Goal: Task Accomplishment & Management: Manage account settings

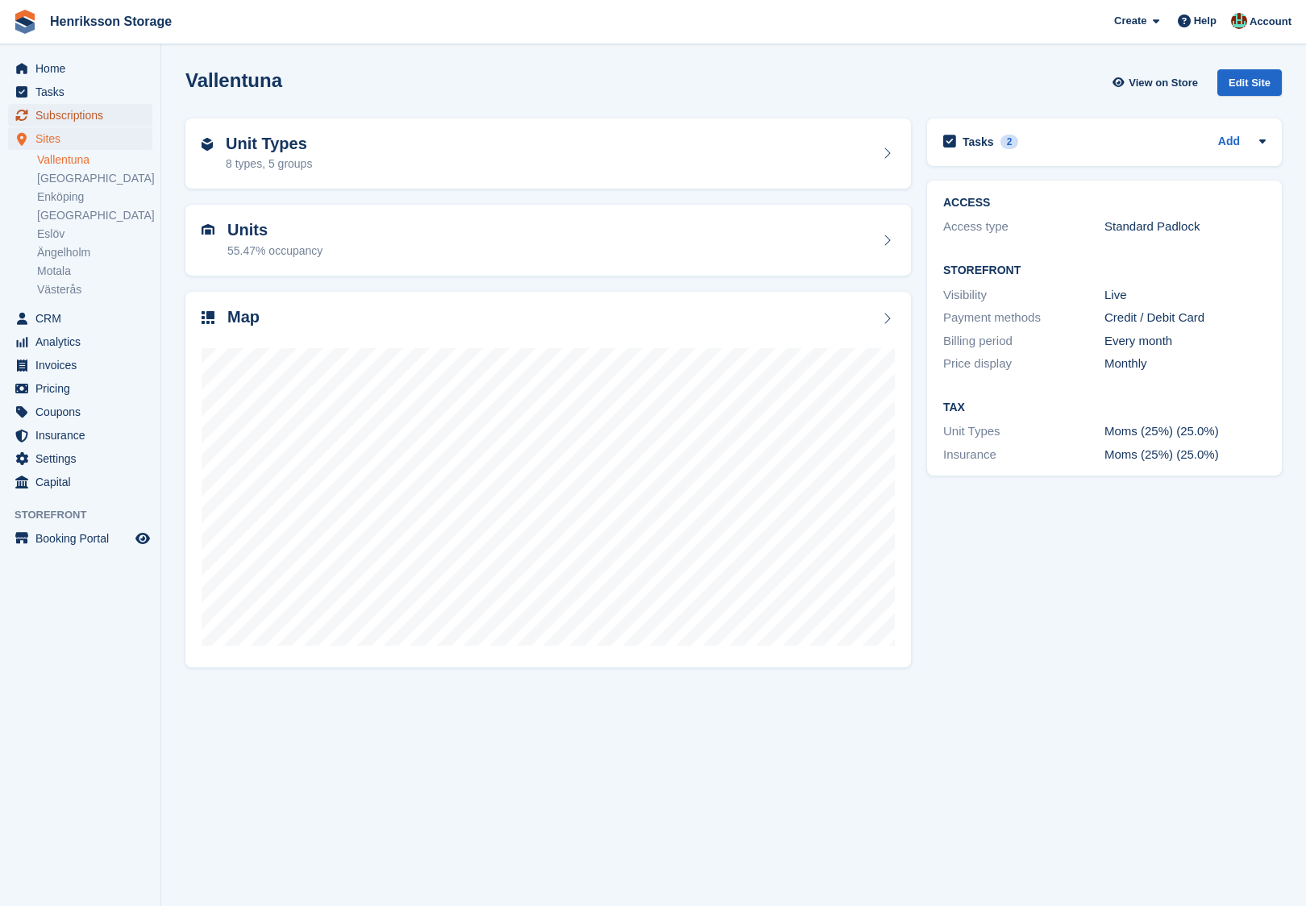
click at [94, 117] on span "Subscriptions" at bounding box center [83, 115] width 97 height 23
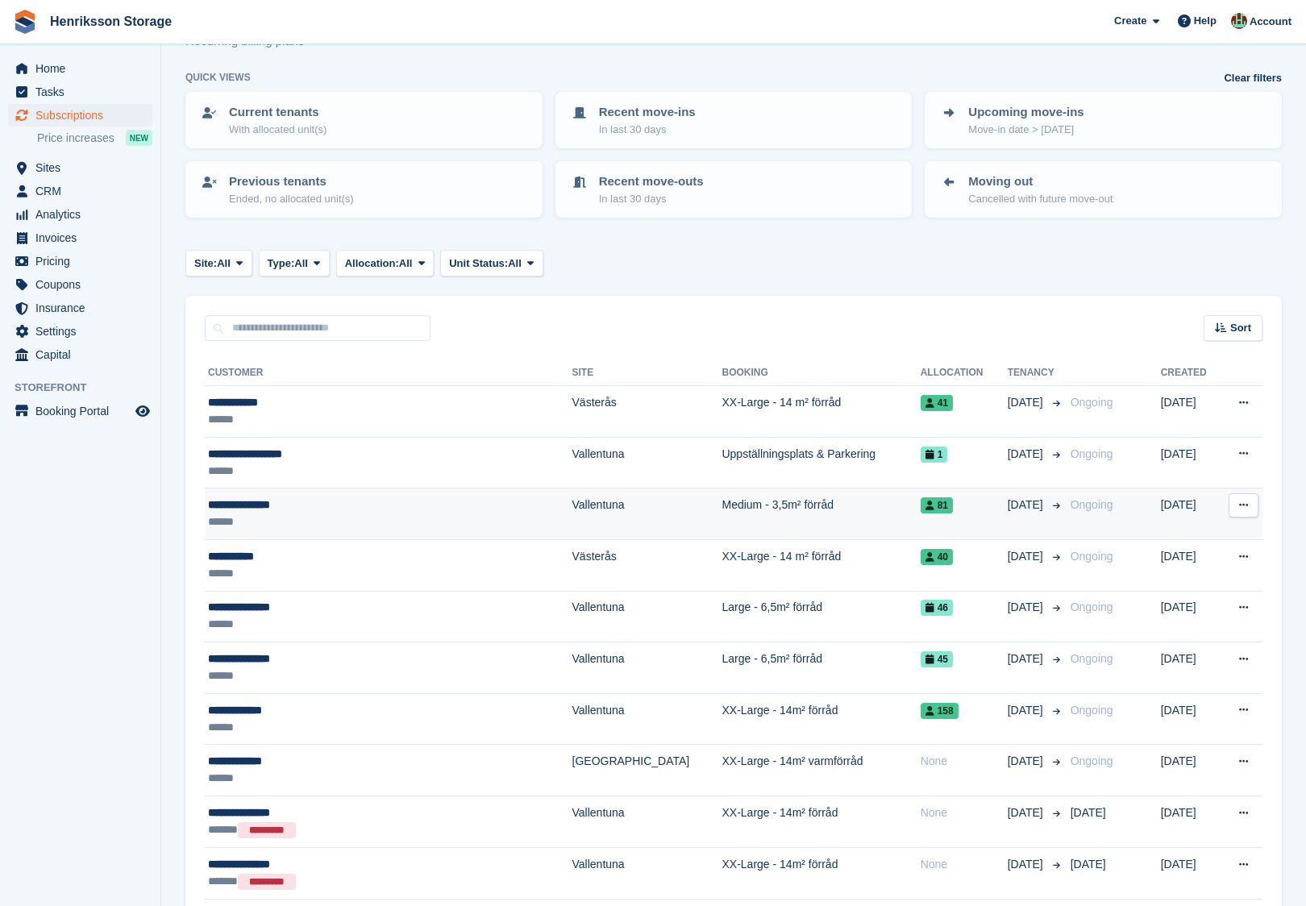
scroll to position [121, 0]
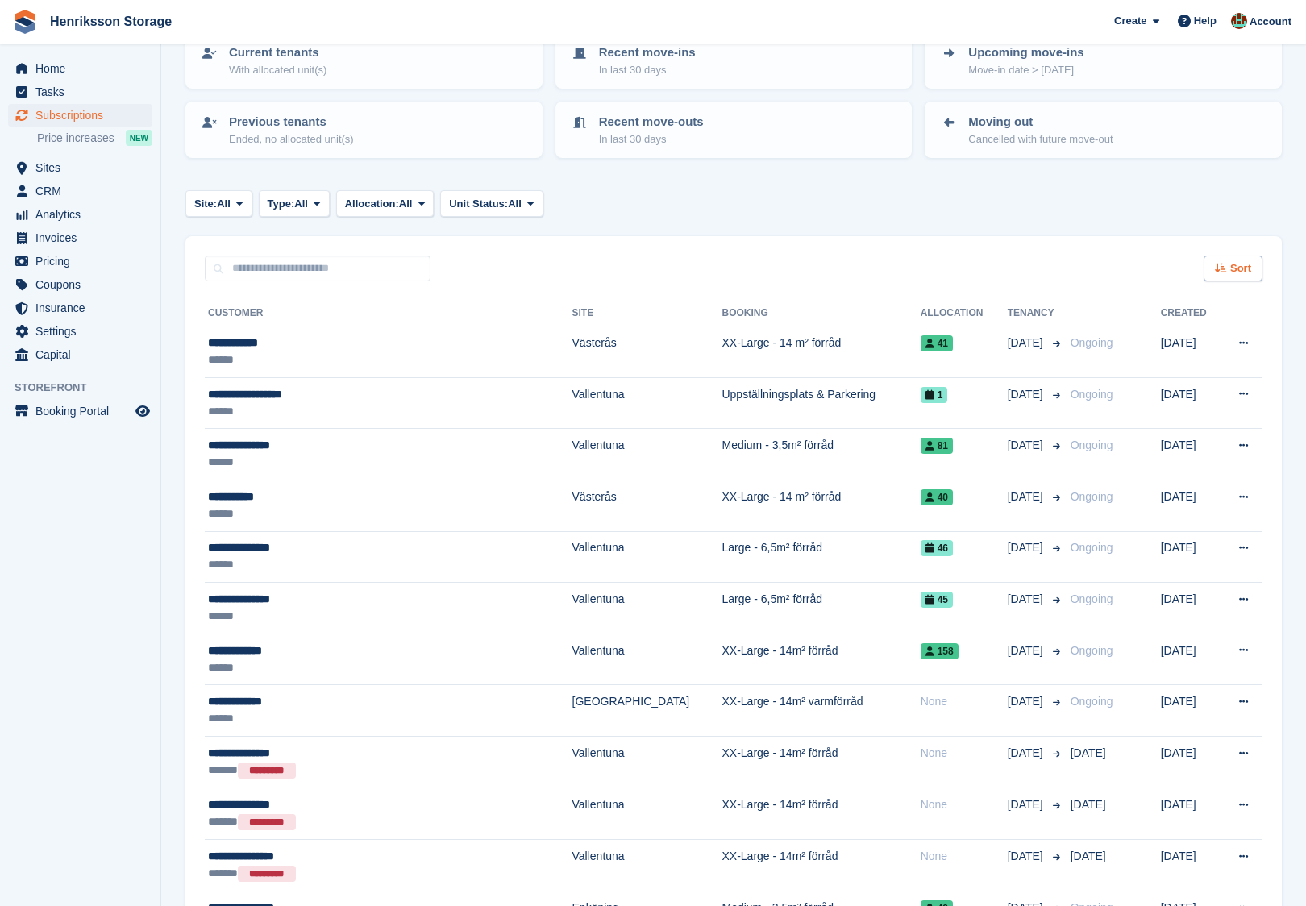
click at [1223, 258] on div "Sort" at bounding box center [1233, 269] width 59 height 27
click at [1164, 364] on span "Move in date" at bounding box center [1165, 369] width 64 height 13
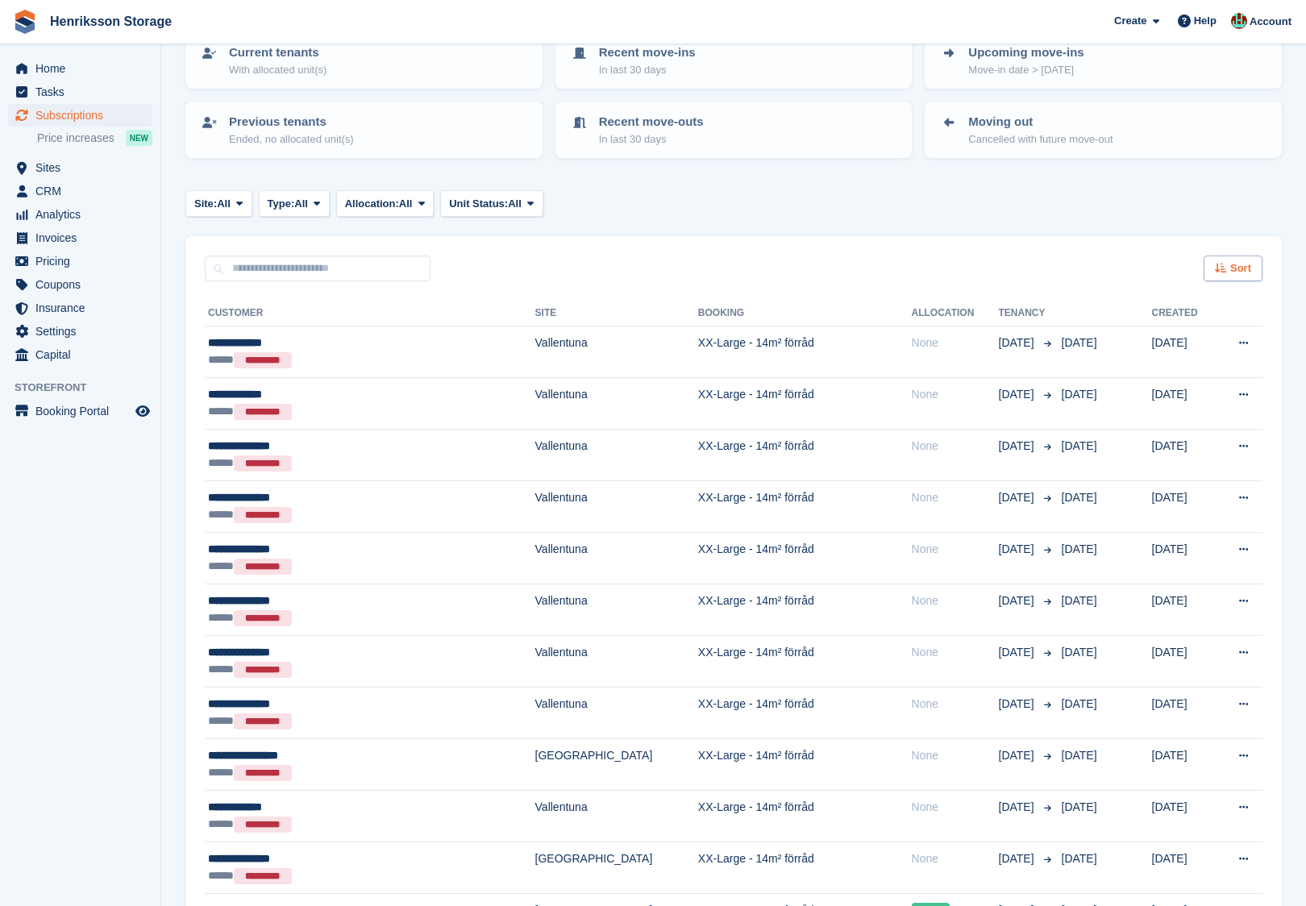
click at [1241, 270] on span "Sort" at bounding box center [1240, 268] width 21 height 16
click at [1162, 451] on span "Move in (newest first)" at bounding box center [1188, 456] width 115 height 13
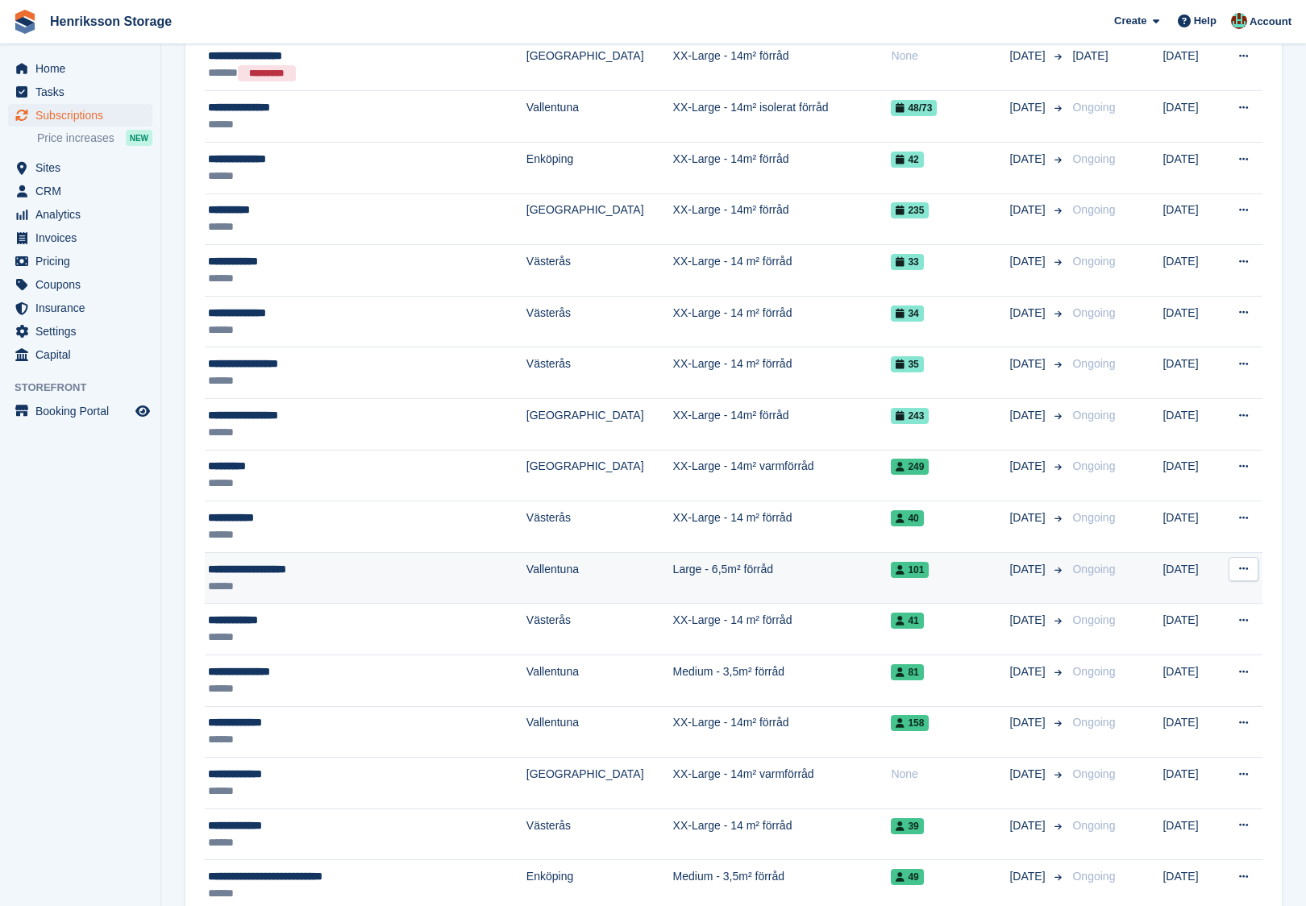
scroll to position [1335, 0]
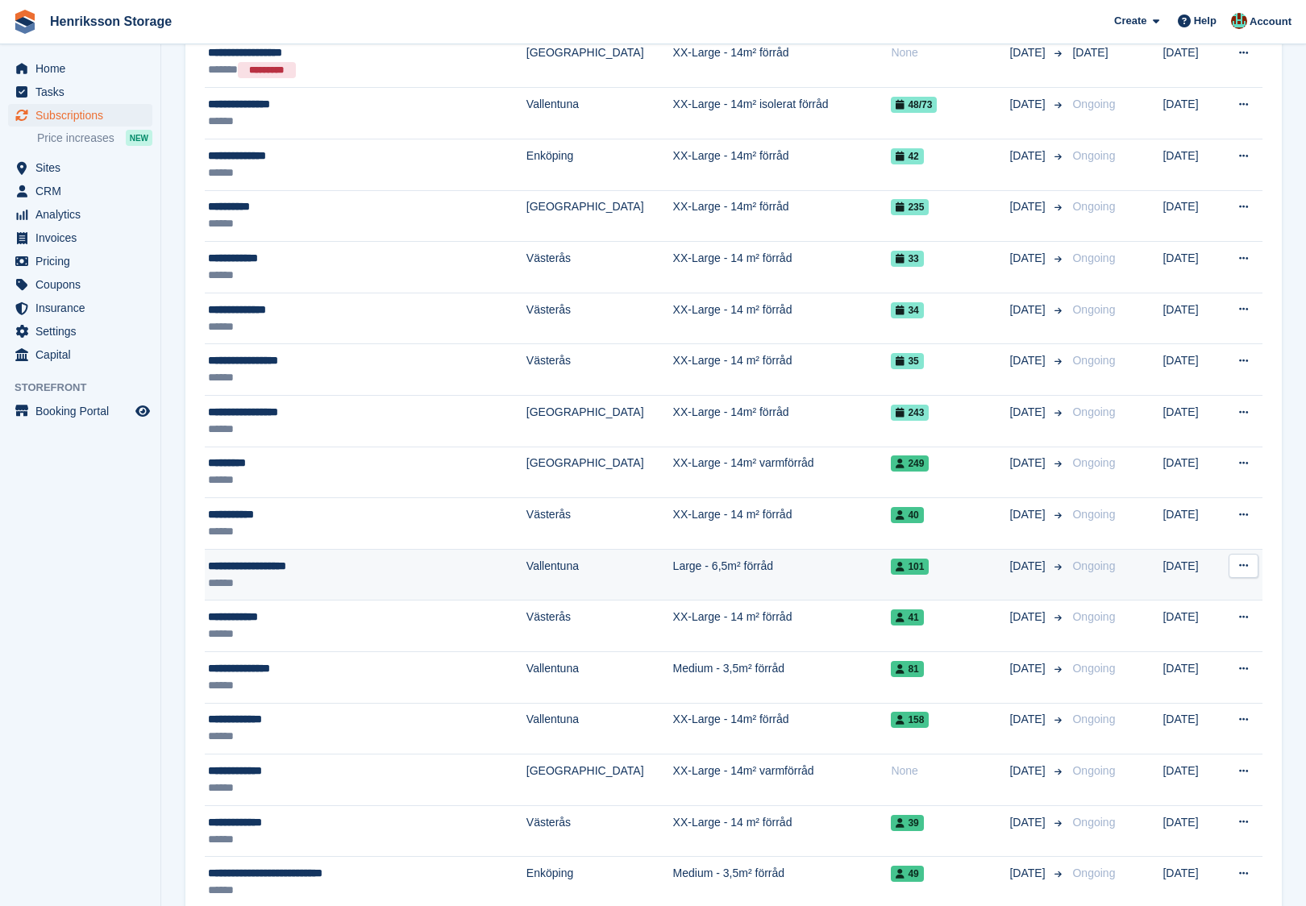
click at [1246, 554] on button at bounding box center [1244, 566] width 30 height 24
click at [1138, 587] on p "View customer" at bounding box center [1181, 597] width 140 height 21
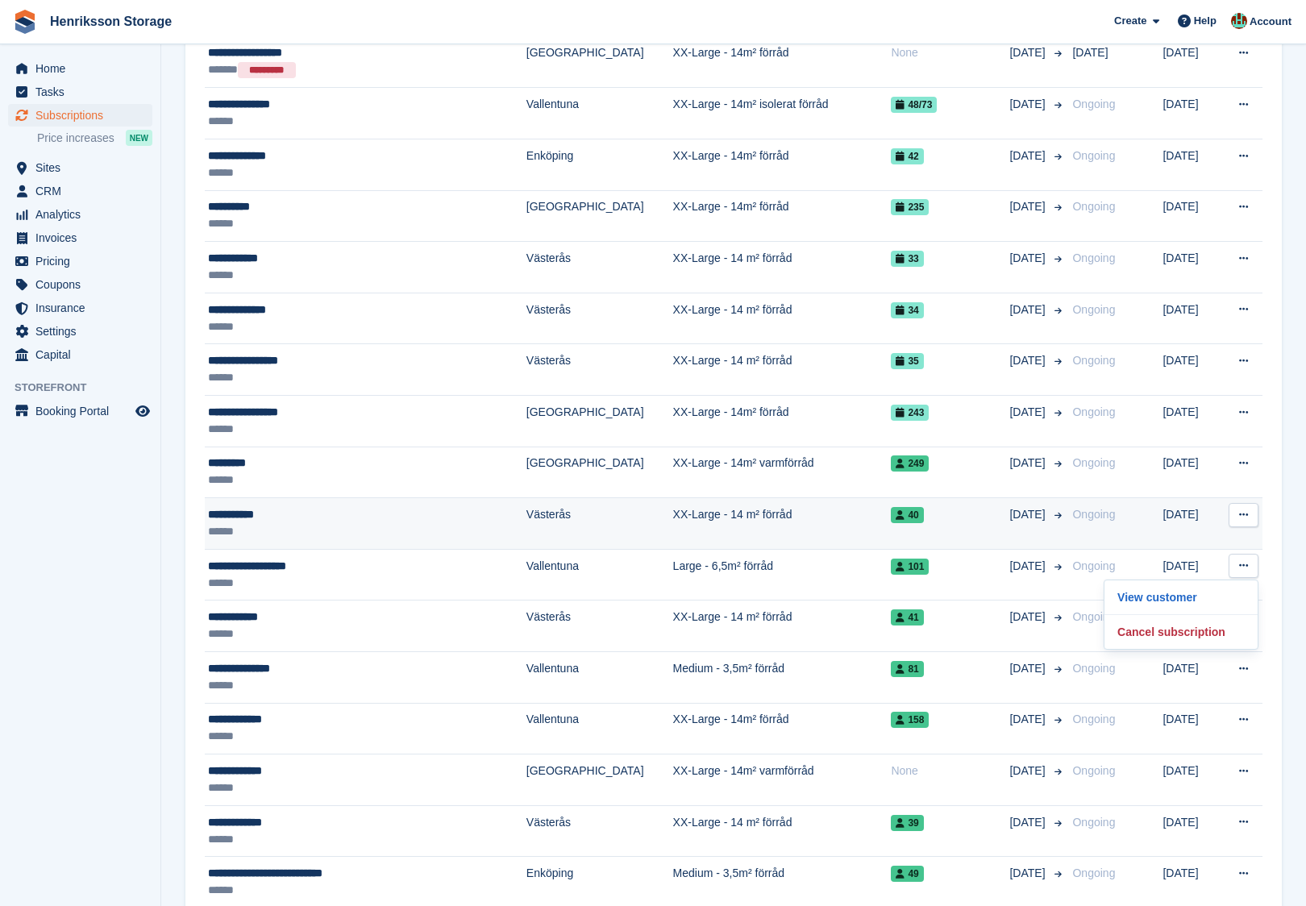
click at [1249, 509] on button at bounding box center [1244, 515] width 30 height 24
click at [1188, 544] on p "View customer" at bounding box center [1181, 546] width 140 height 21
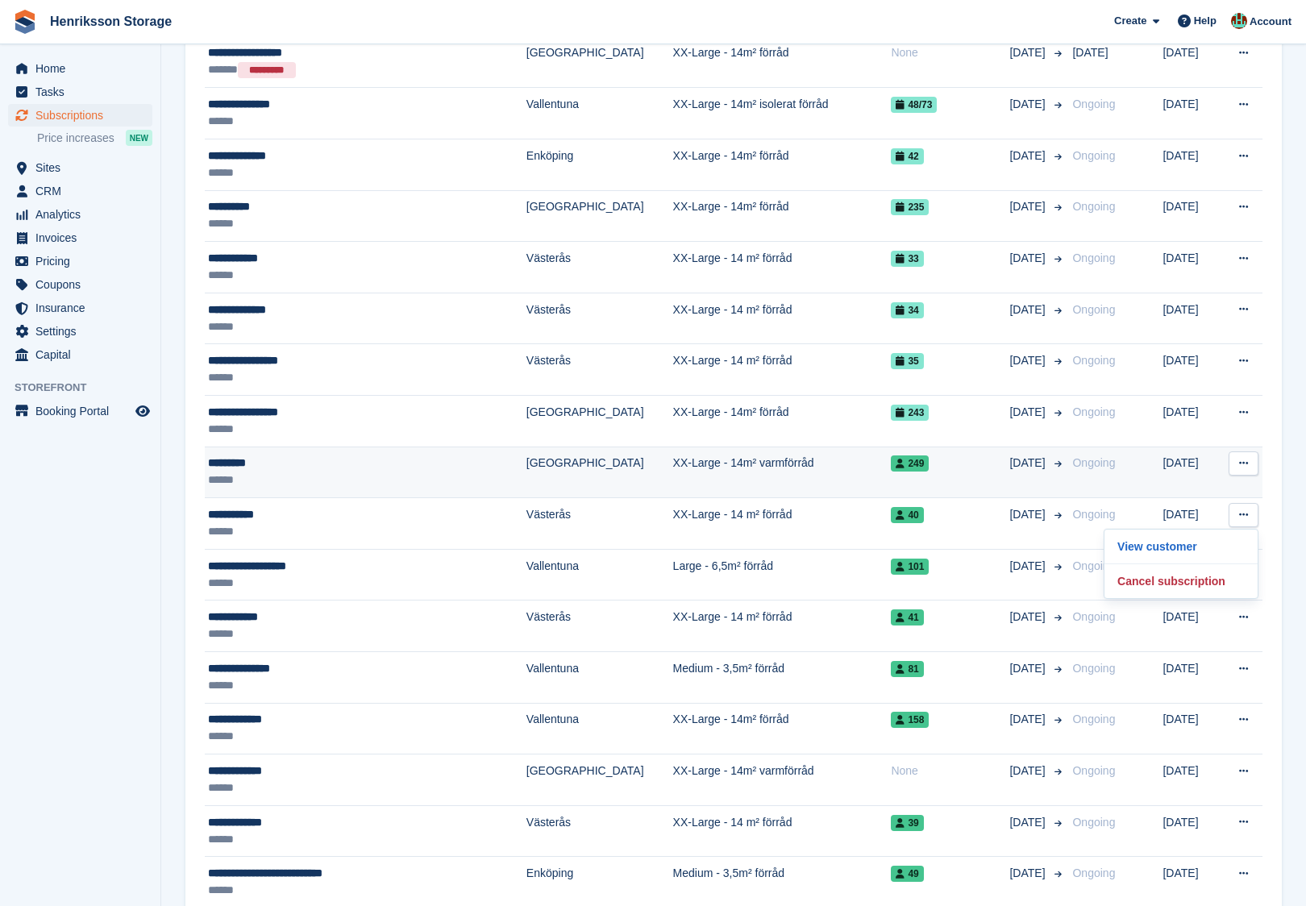
click at [1244, 458] on icon at bounding box center [1243, 463] width 9 height 10
click at [1205, 484] on p "View customer" at bounding box center [1181, 494] width 140 height 21
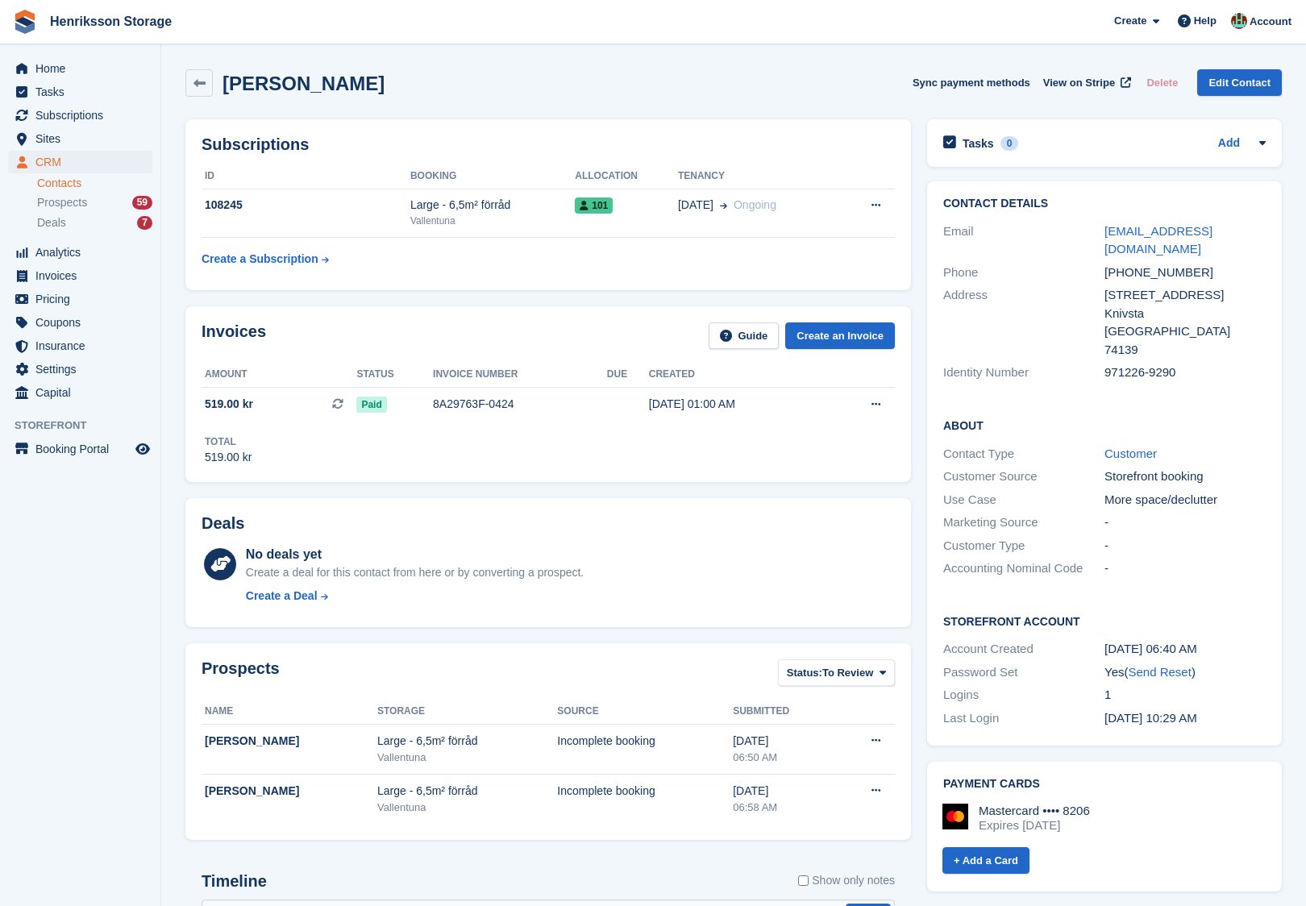
drag, startPoint x: 427, startPoint y: 83, endPoint x: 233, endPoint y: 69, distance: 194.8
click at [233, 69] on div "Szabolcs Simon-Guth Sync payment methods View on Stripe Delete Edit Contact" at bounding box center [733, 82] width 1096 height 27
copy h2 "Szabolcs Simon-Guth"
click at [1138, 264] on div "+46769322739" at bounding box center [1184, 273] width 161 height 19
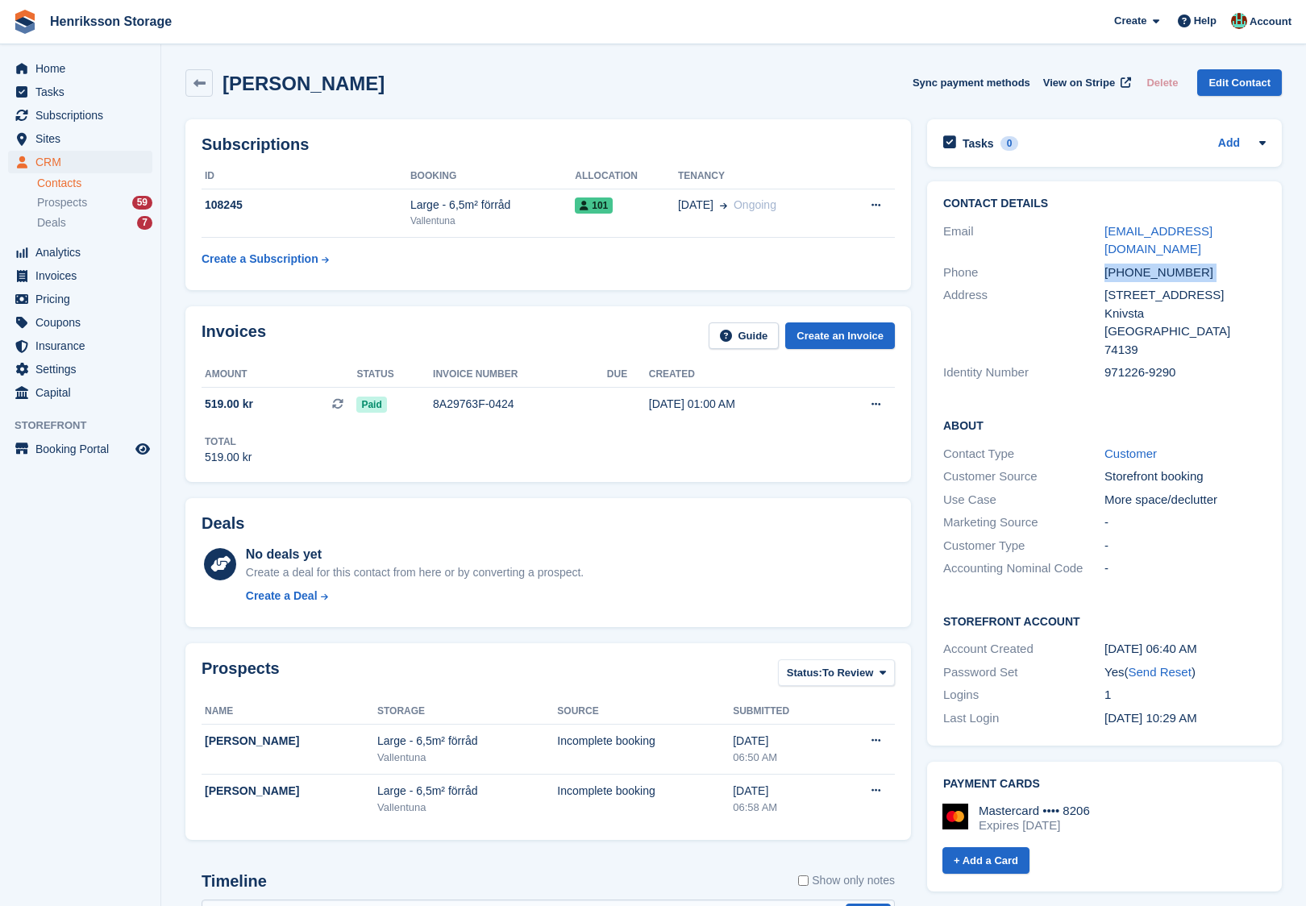
click at [1138, 264] on div "+46769322739" at bounding box center [1184, 273] width 161 height 19
copy div "+46769322739"
click at [1158, 341] on div "74139" at bounding box center [1184, 350] width 161 height 19
click at [539, 209] on div "Large - 6,5m² förråd" at bounding box center [492, 205] width 164 height 17
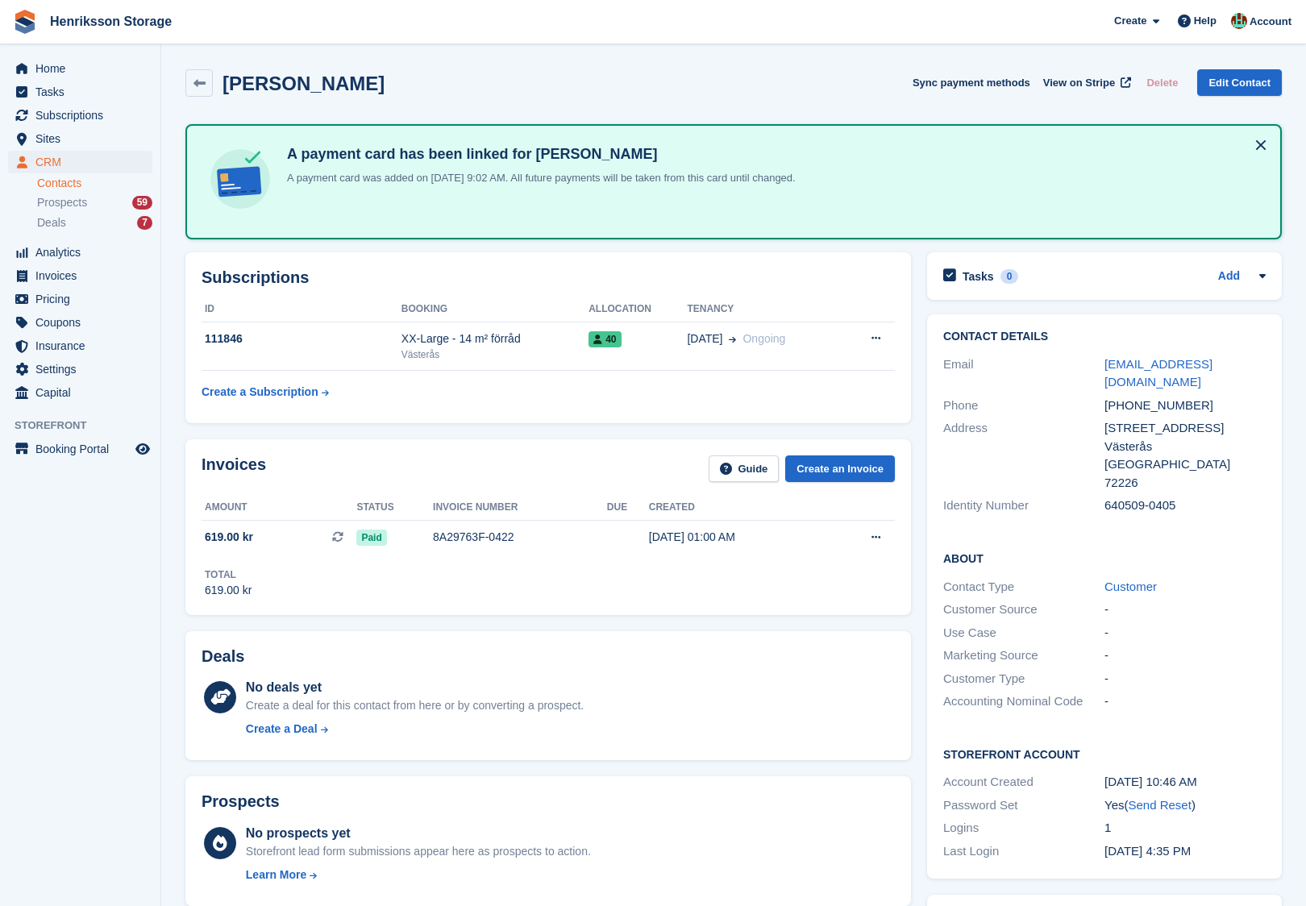
drag, startPoint x: 323, startPoint y: 98, endPoint x: 243, endPoint y: 98, distance: 79.8
click at [243, 98] on div "Annika Selg Sync payment methods View on Stripe Delete Edit Contact" at bounding box center [733, 86] width 1112 height 50
click at [1137, 397] on div "+46706668512" at bounding box center [1184, 406] width 161 height 19
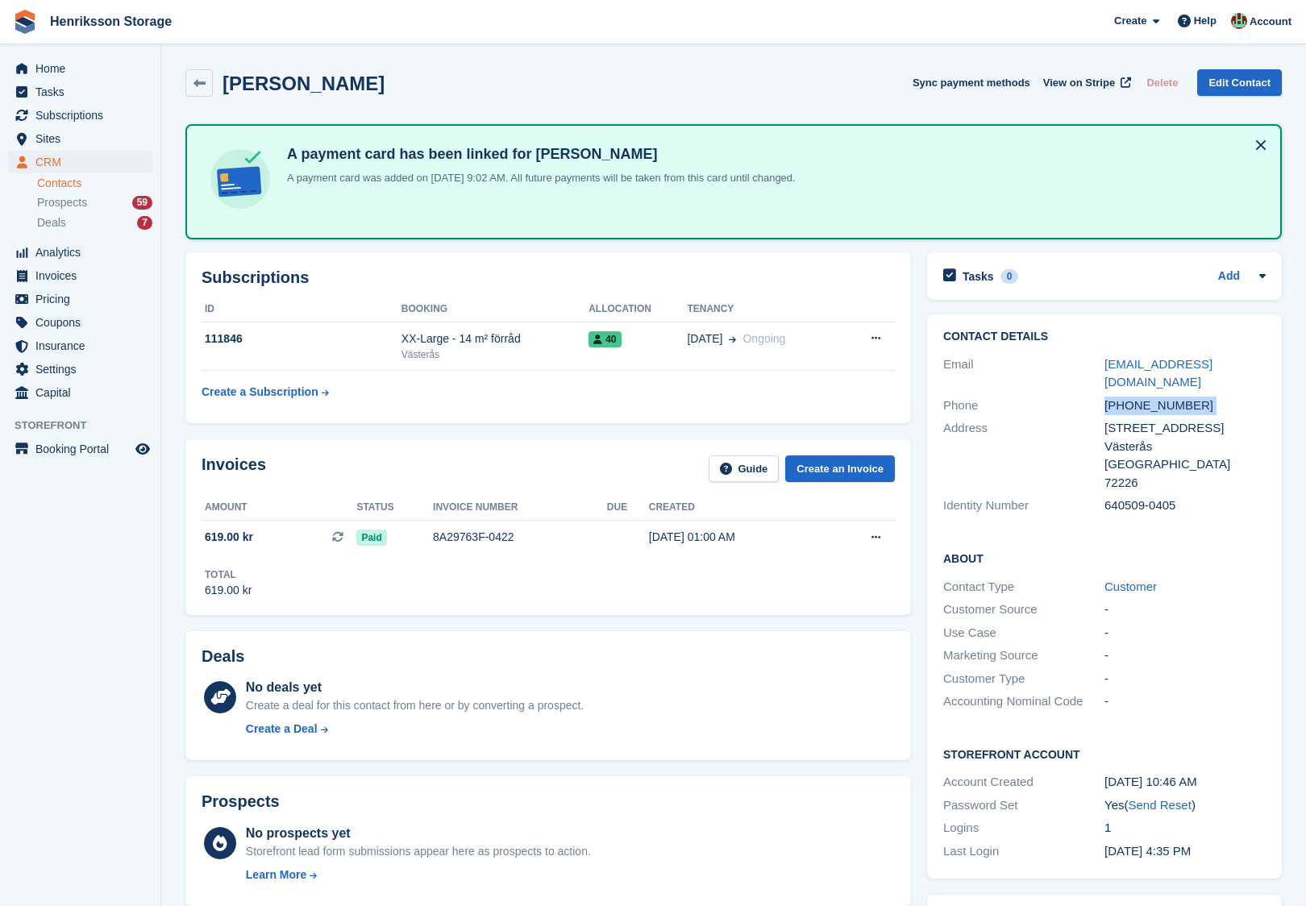
copy div "+46706668512"
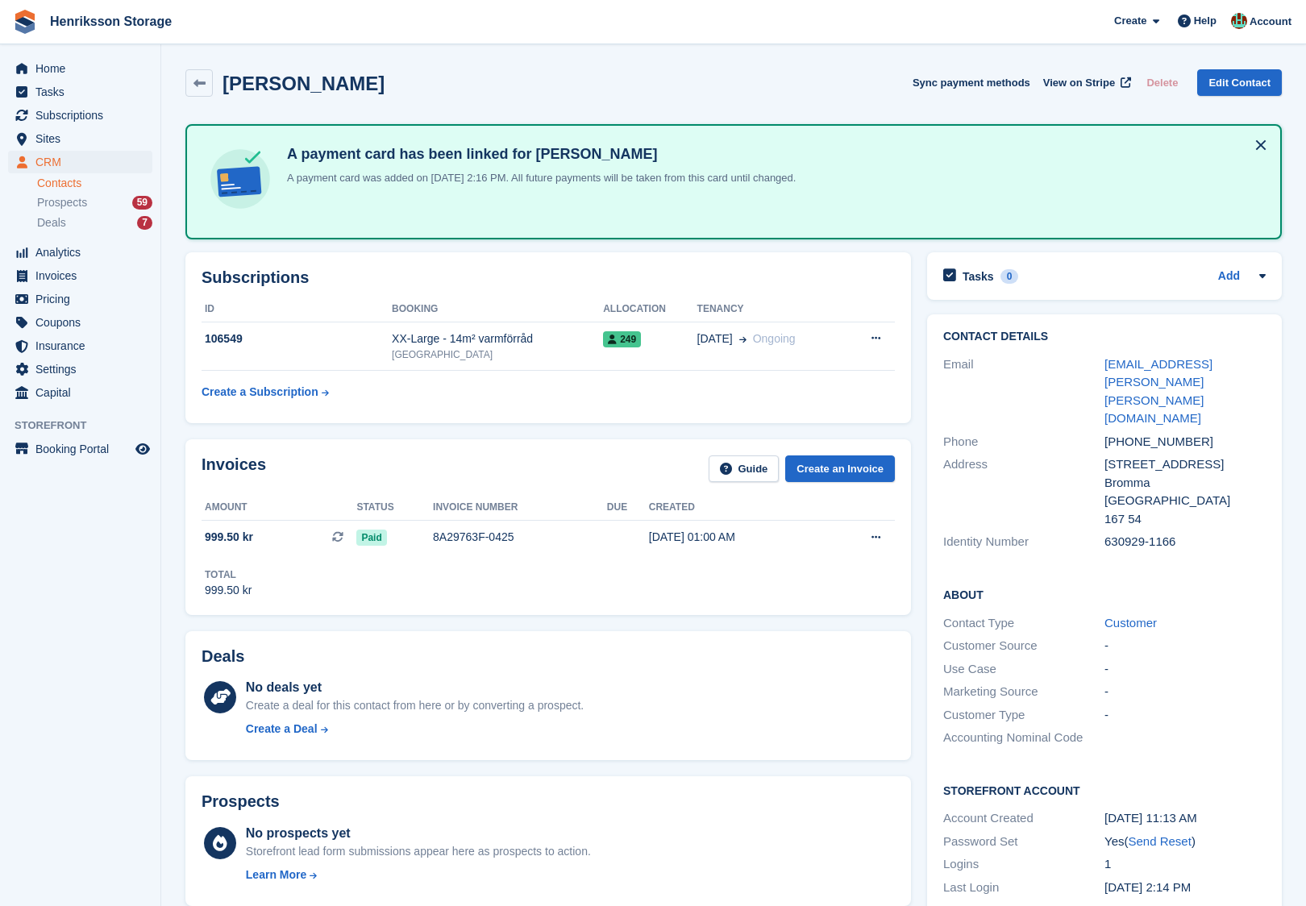
click at [295, 85] on h2 "[PERSON_NAME]" at bounding box center [303, 84] width 162 height 22
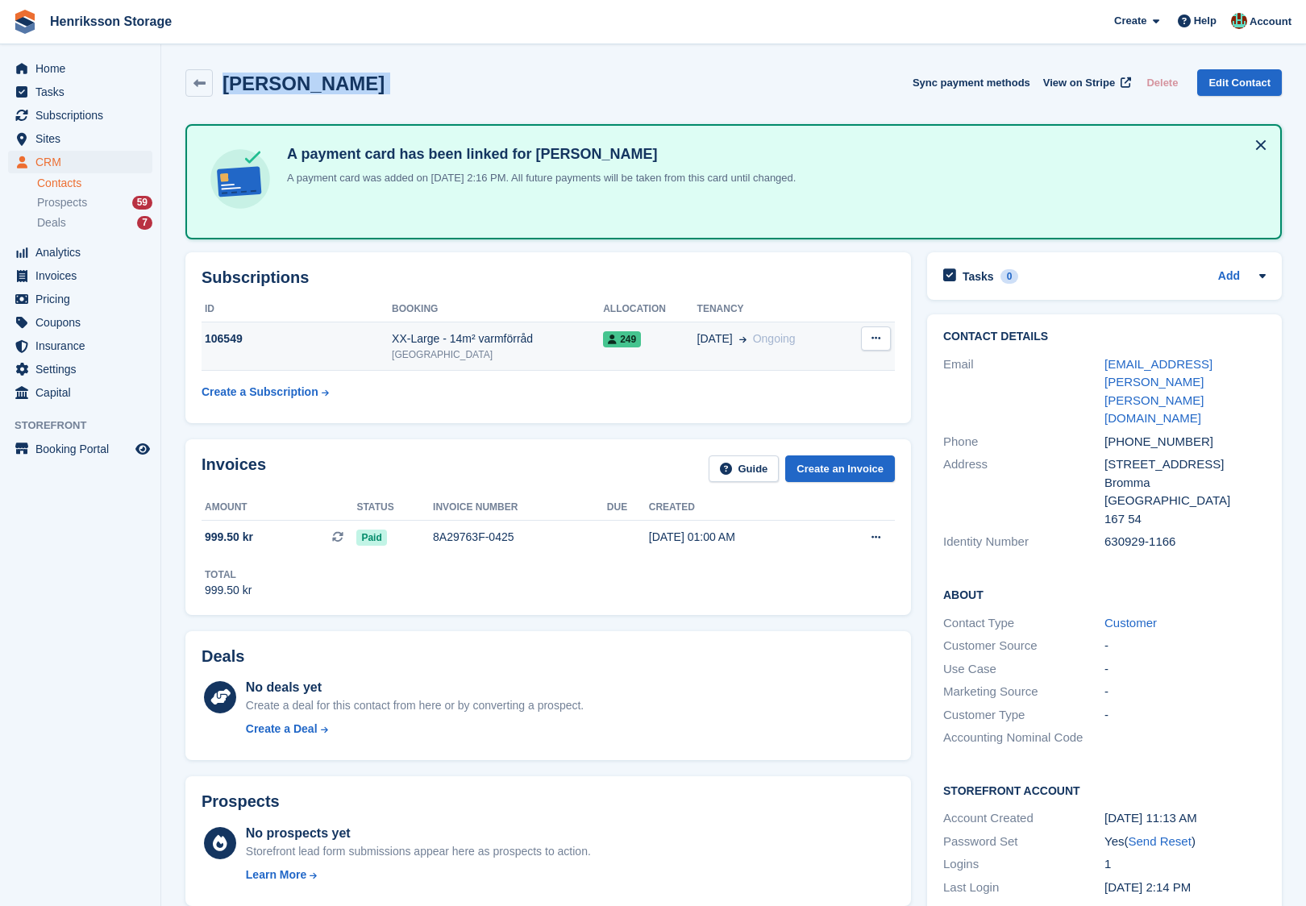
copy div "[PERSON_NAME] Sync payment methods View on Stripe Delete Edit Contact"
click at [294, 83] on h2 "[PERSON_NAME]" at bounding box center [303, 84] width 162 height 22
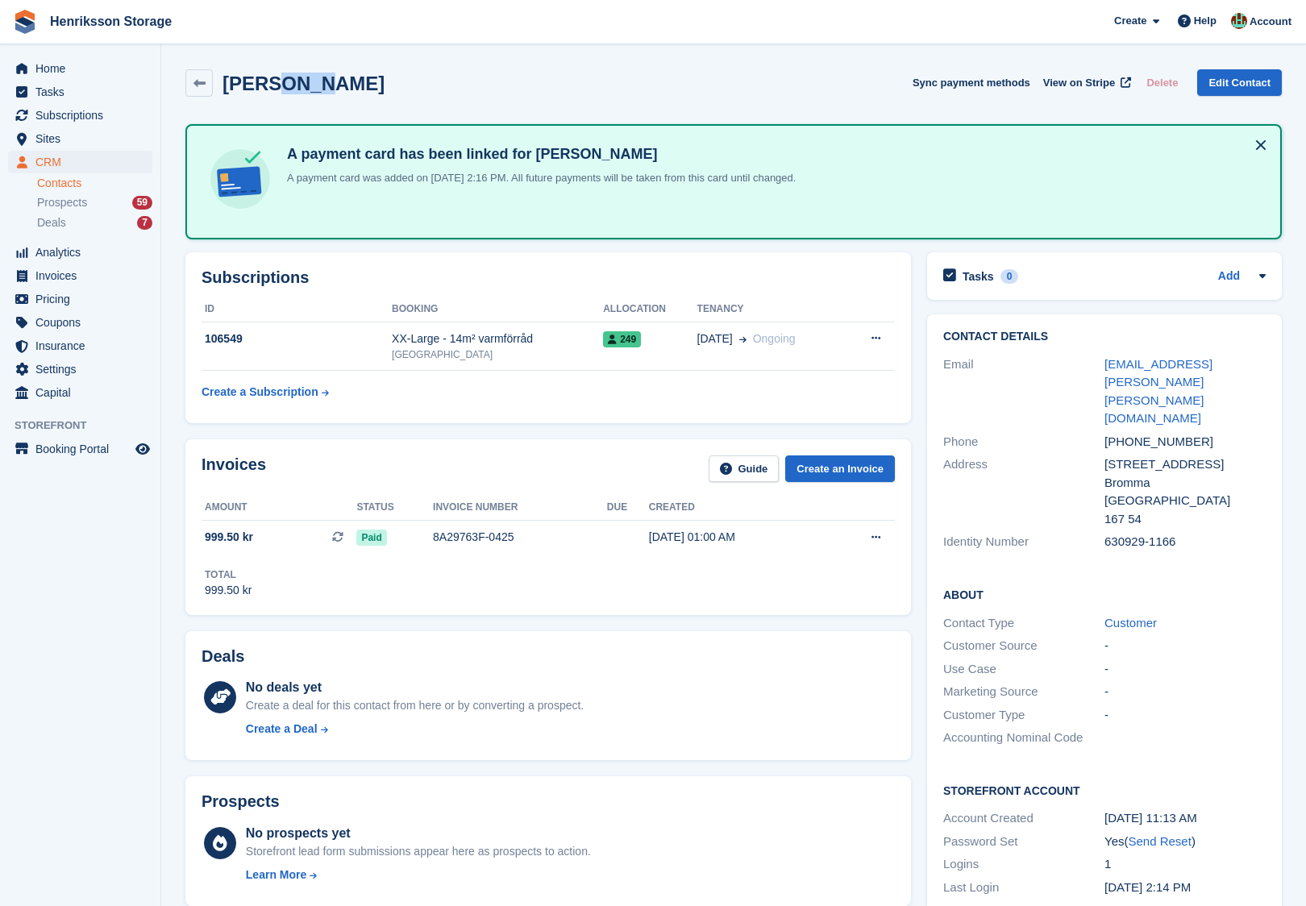
click at [294, 83] on h2 "Ebba Blum" at bounding box center [303, 84] width 162 height 22
click at [1131, 433] on div "+46739613003" at bounding box center [1184, 442] width 161 height 19
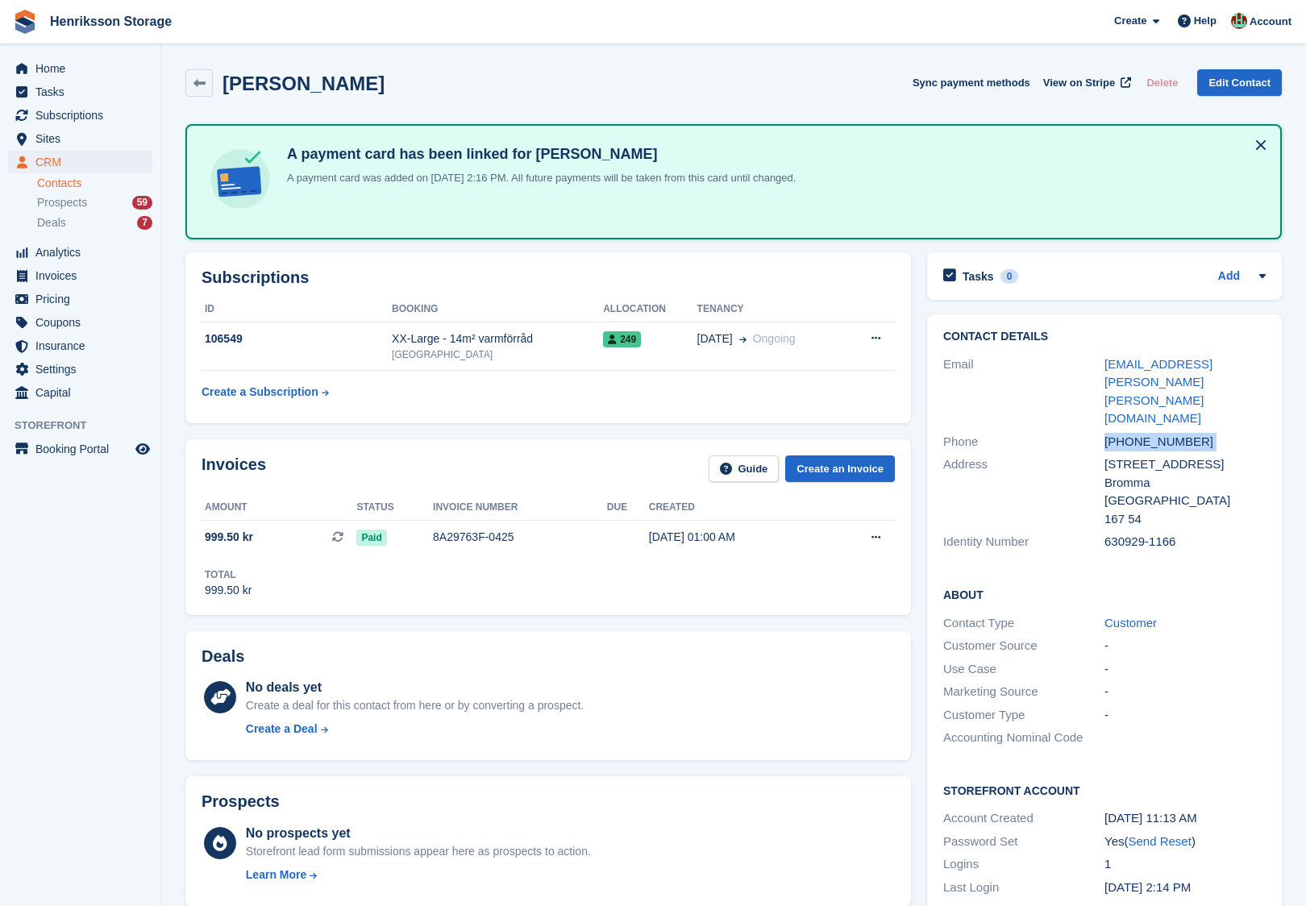
copy div "+46739613003"
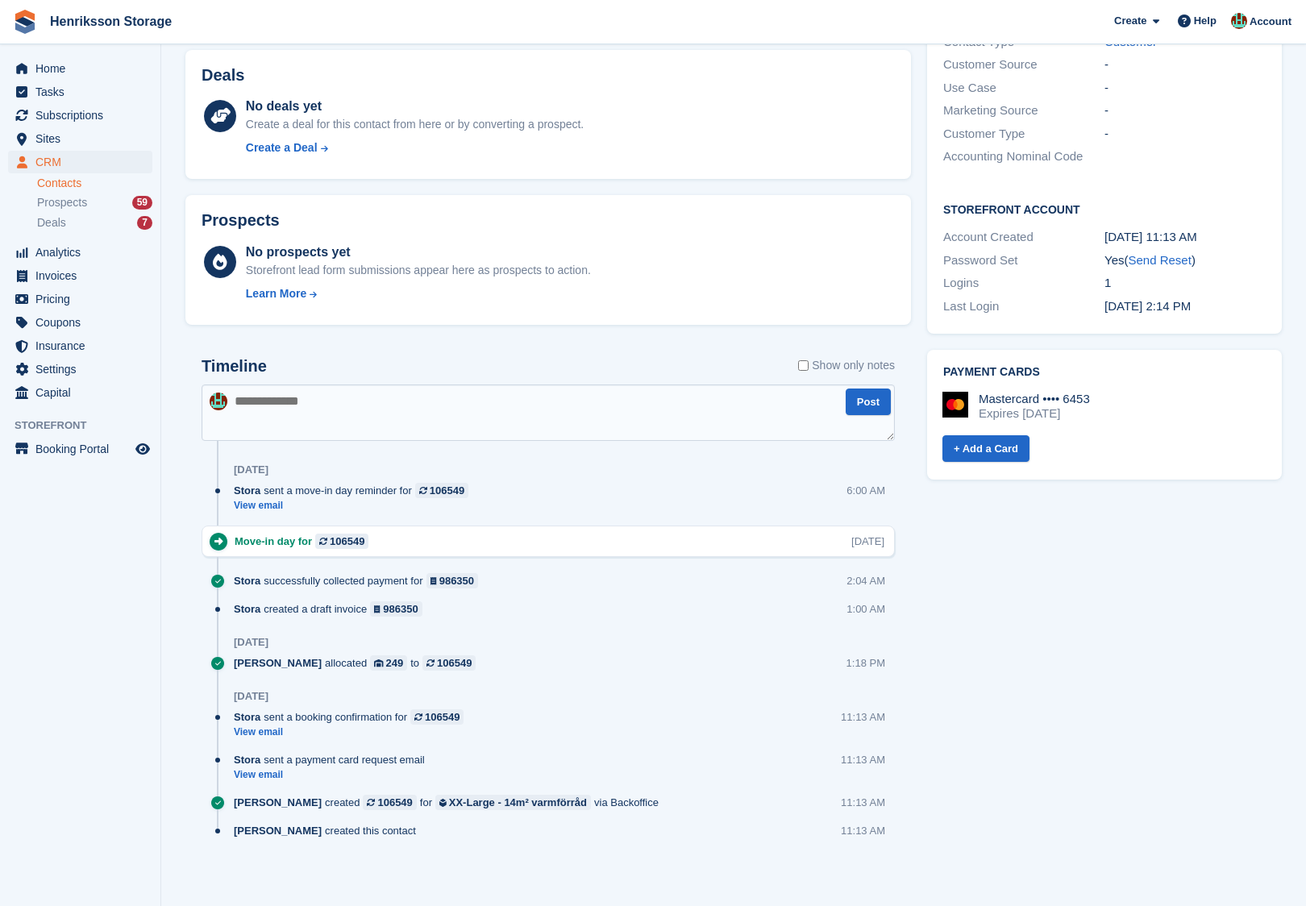
scroll to position [576, 0]
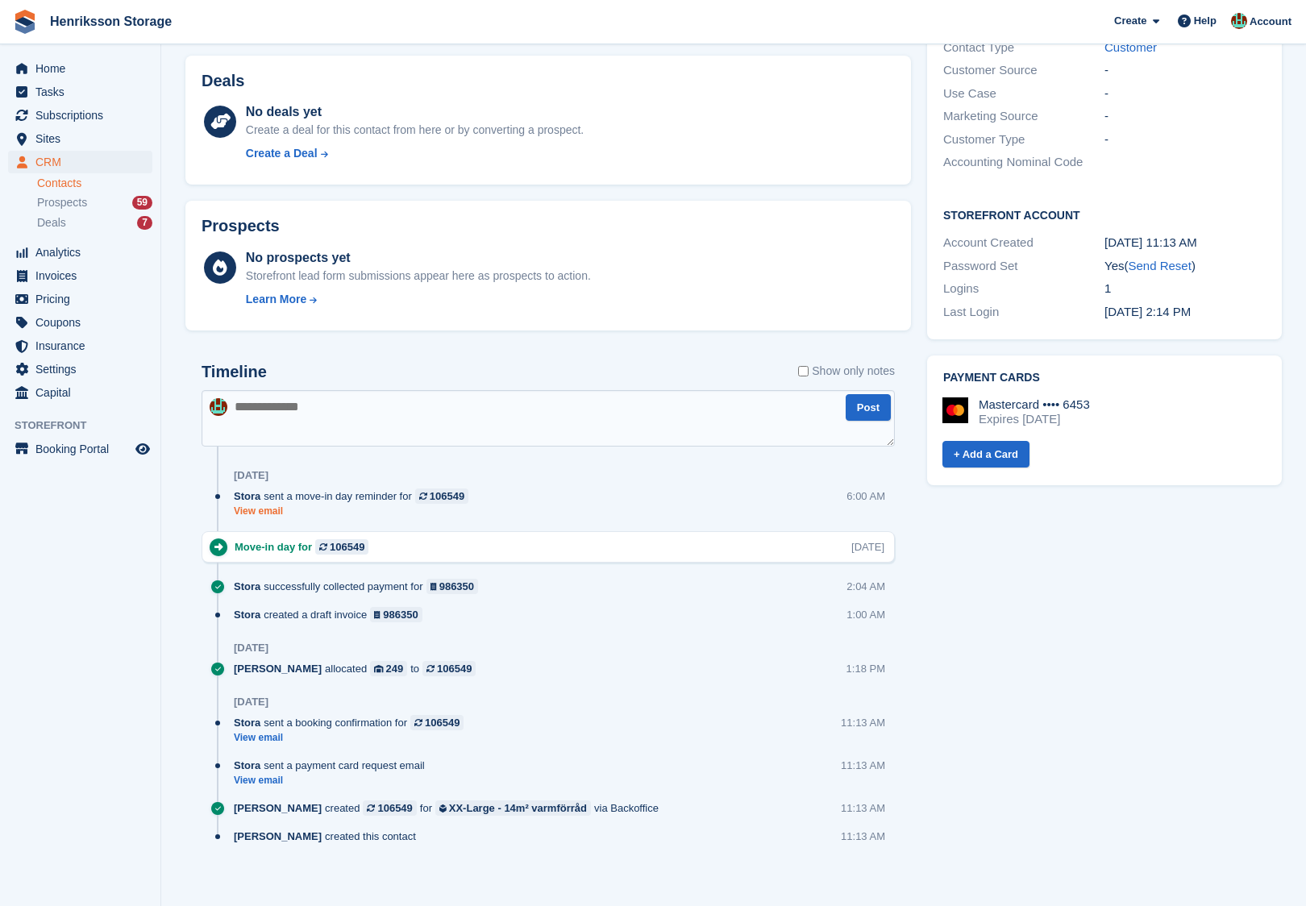
click at [281, 507] on link "View email" at bounding box center [355, 512] width 243 height 14
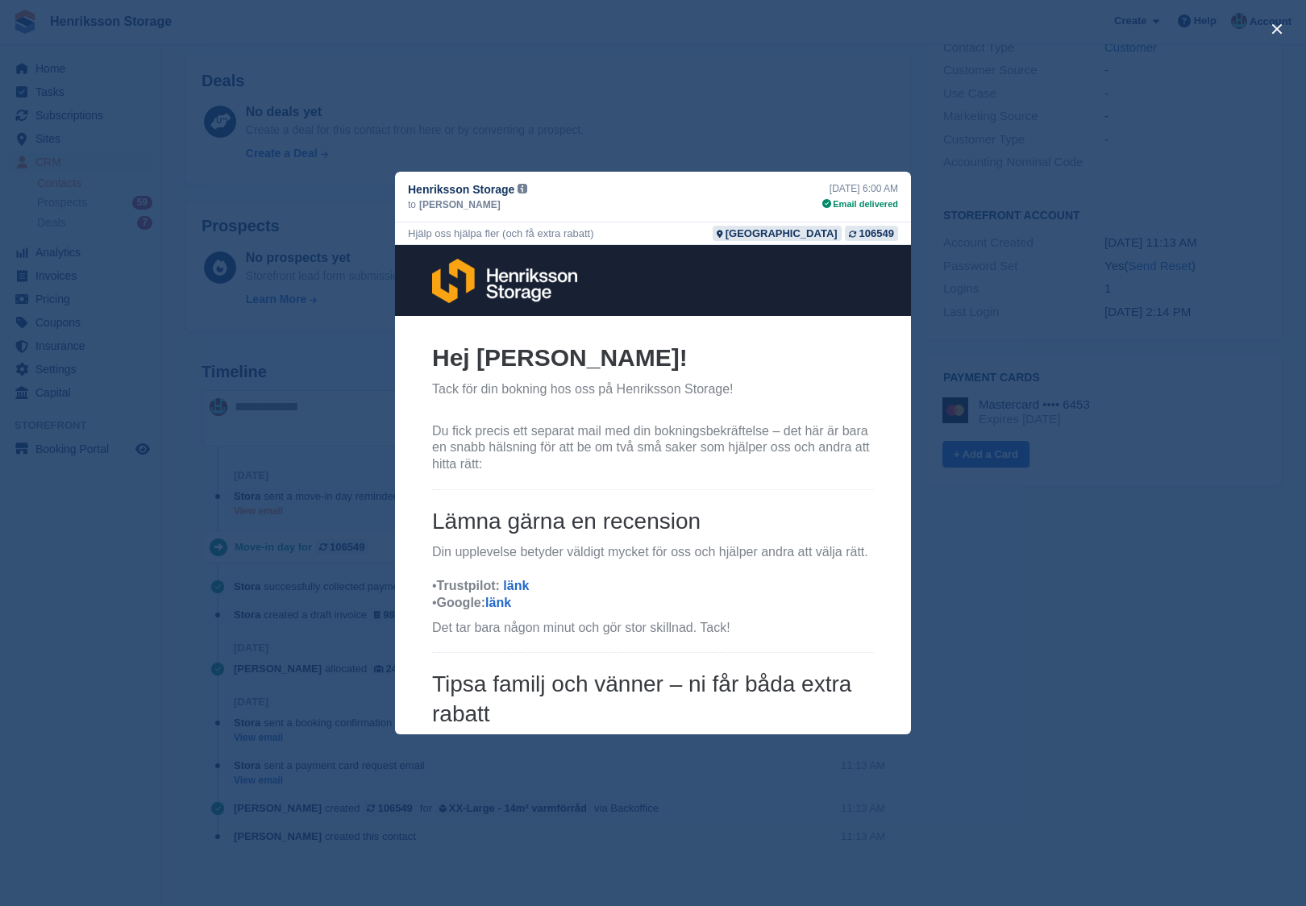
scroll to position [0, 0]
click at [281, 507] on div "close" at bounding box center [653, 453] width 1306 height 906
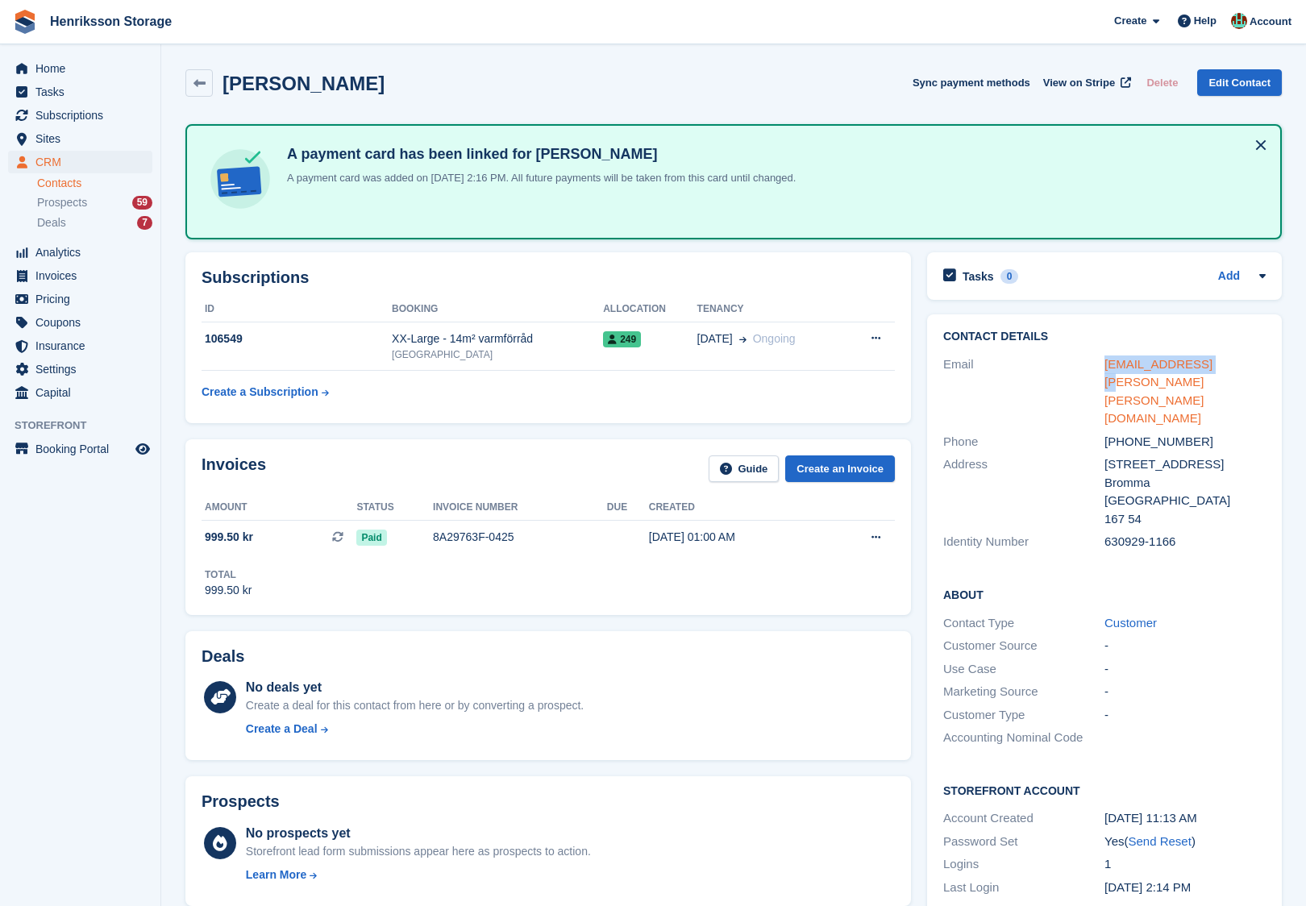
copy link "ebba.blum@wise.se"
click at [1151, 367] on link "ebba.blum@wise.se" at bounding box center [1158, 391] width 108 height 69
click at [1160, 433] on div "+46739613003" at bounding box center [1184, 442] width 161 height 19
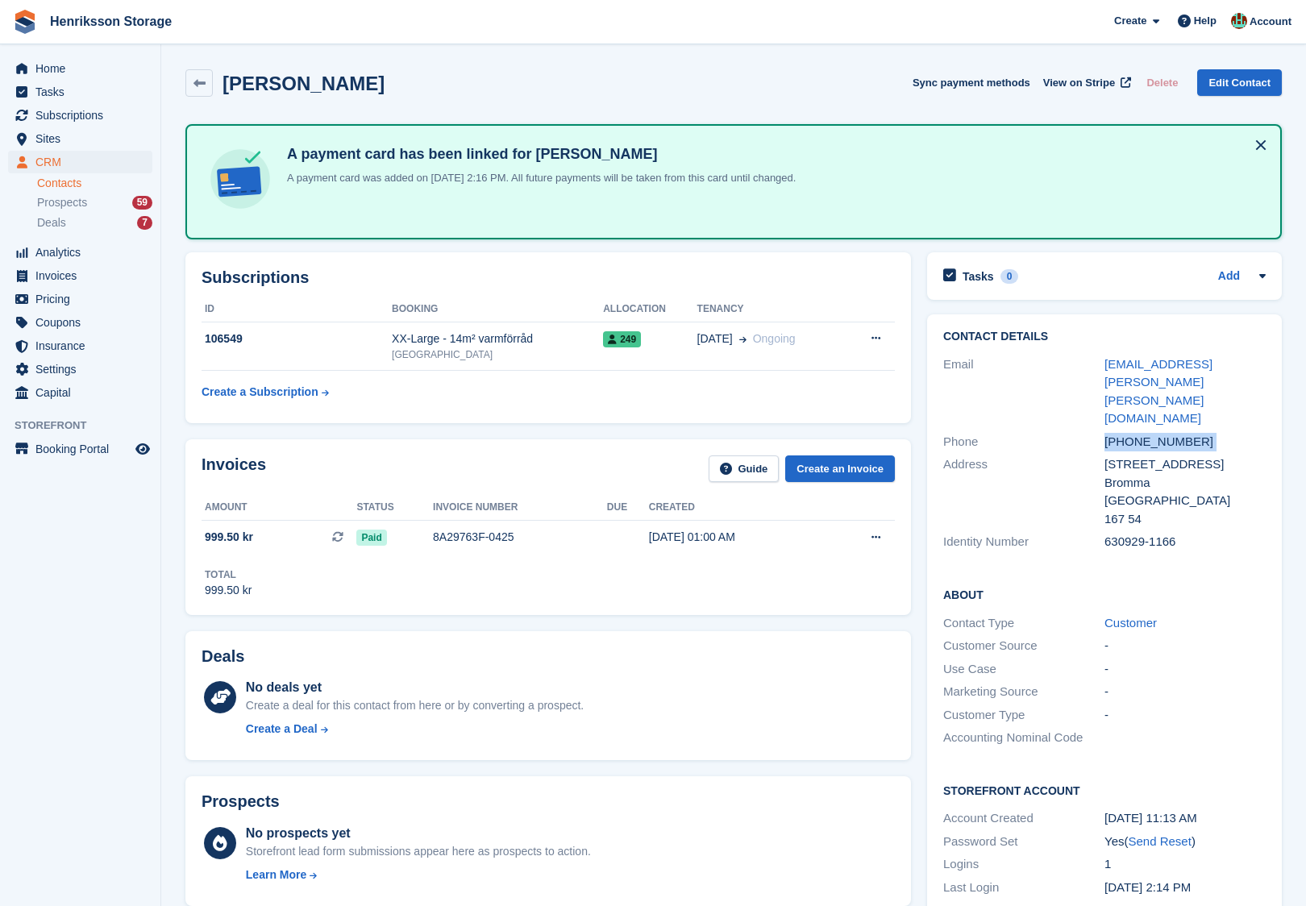
copy div "+46739613003"
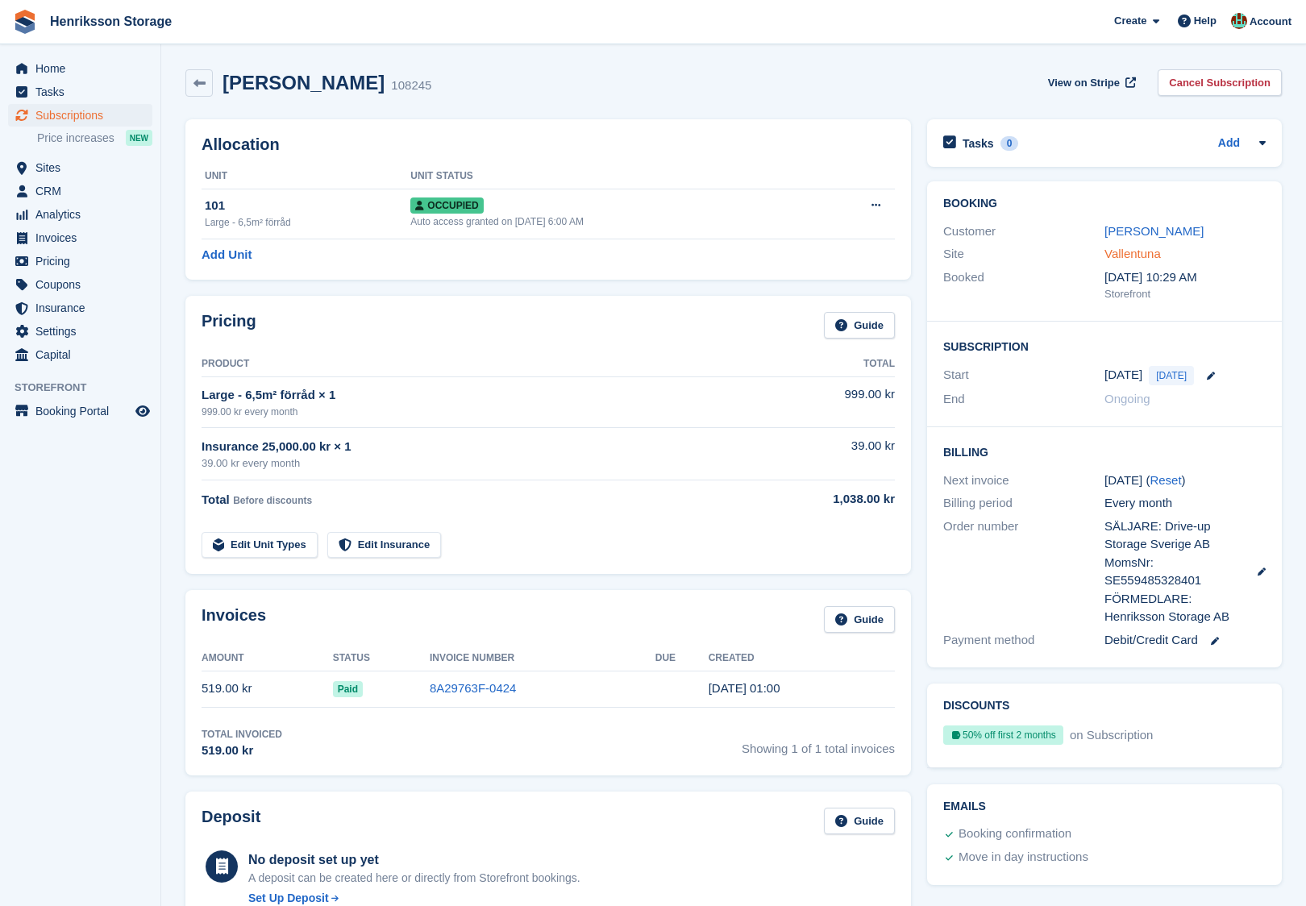
click at [1137, 250] on link "Vallentuna" at bounding box center [1132, 254] width 56 height 14
click at [98, 111] on span "Subscriptions" at bounding box center [83, 115] width 97 height 23
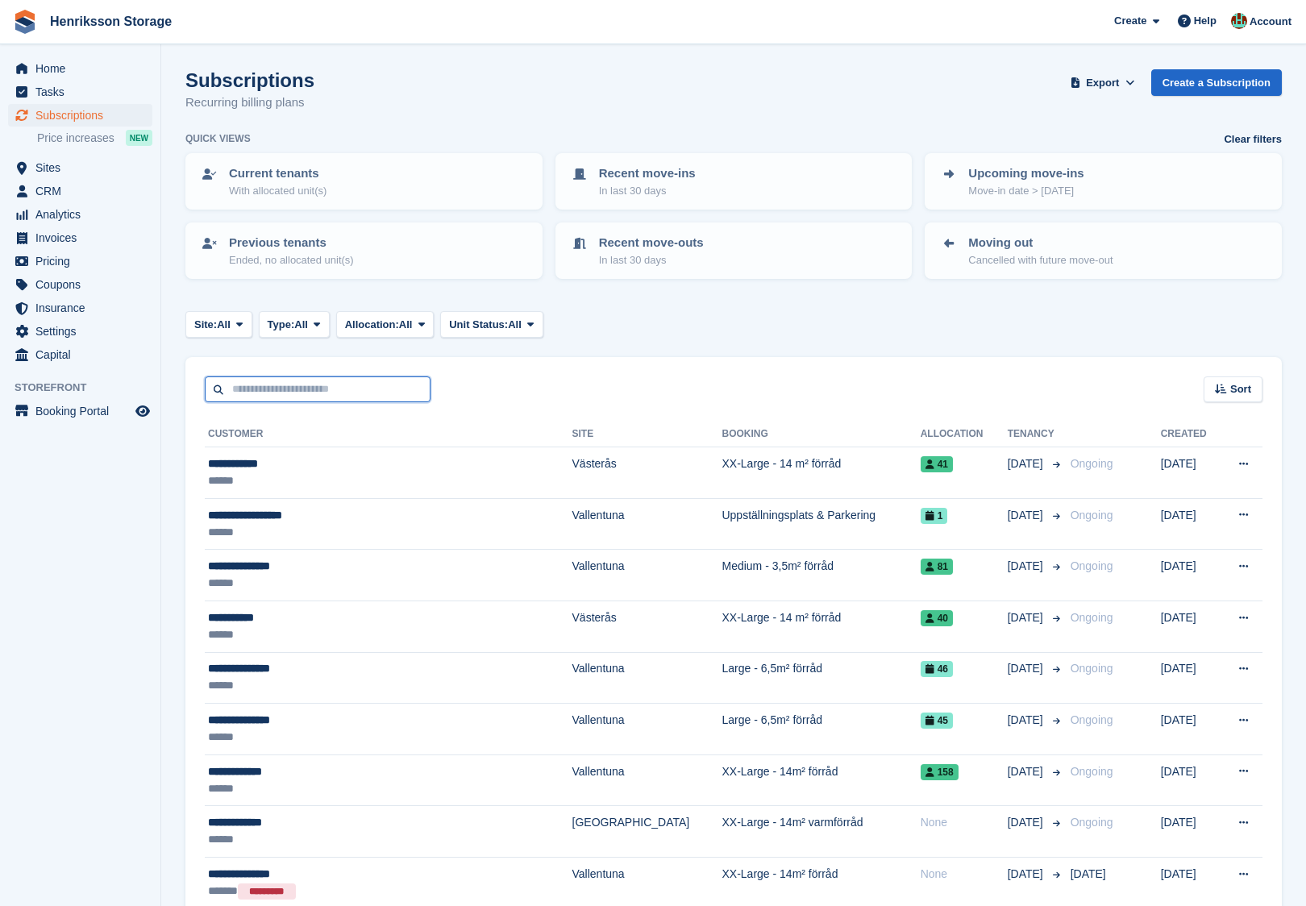
click at [373, 392] on input "text" at bounding box center [318, 389] width 226 height 27
type input "*******"
click at [270, 384] on input "*******" at bounding box center [318, 389] width 226 height 27
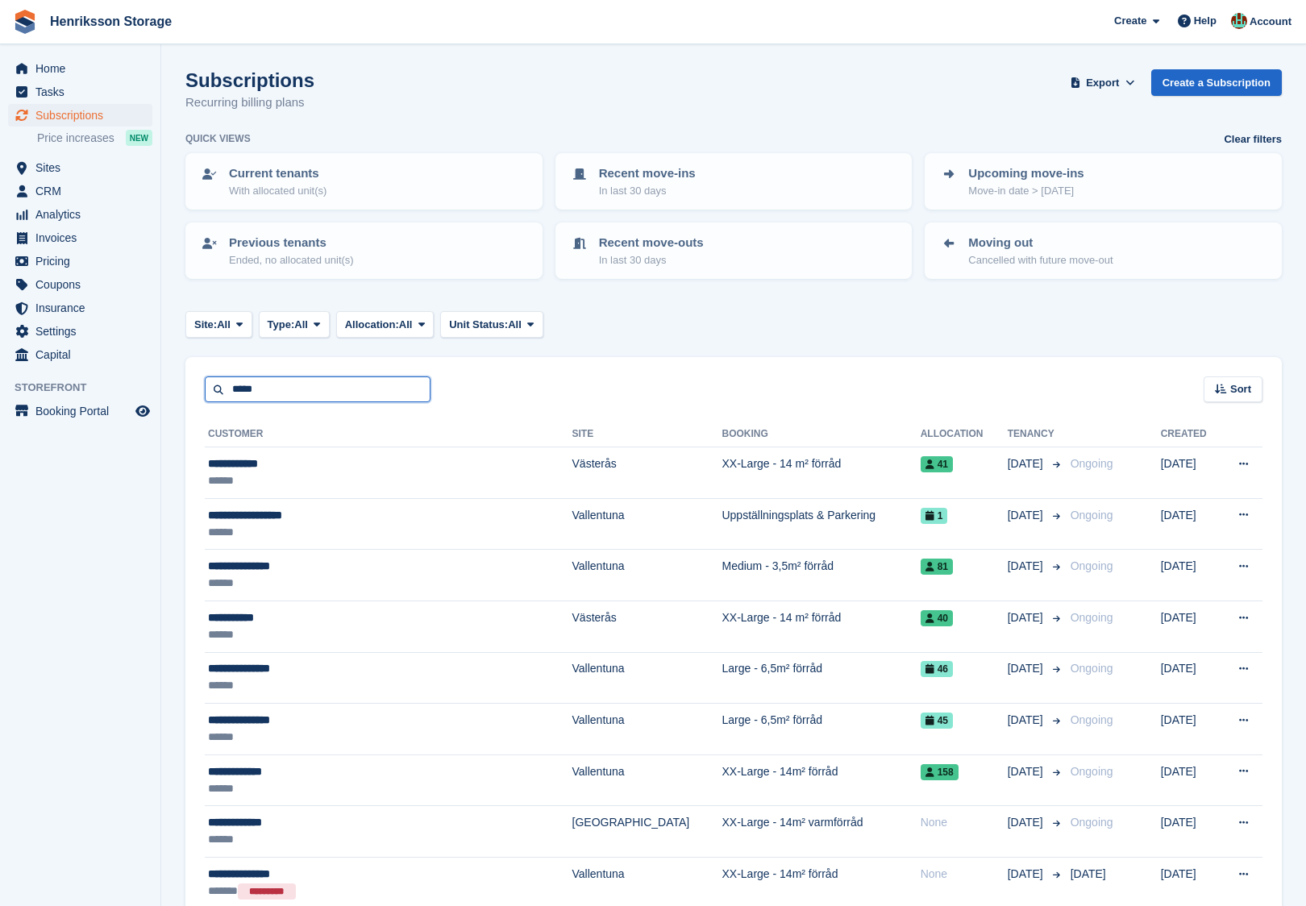
type input "*****"
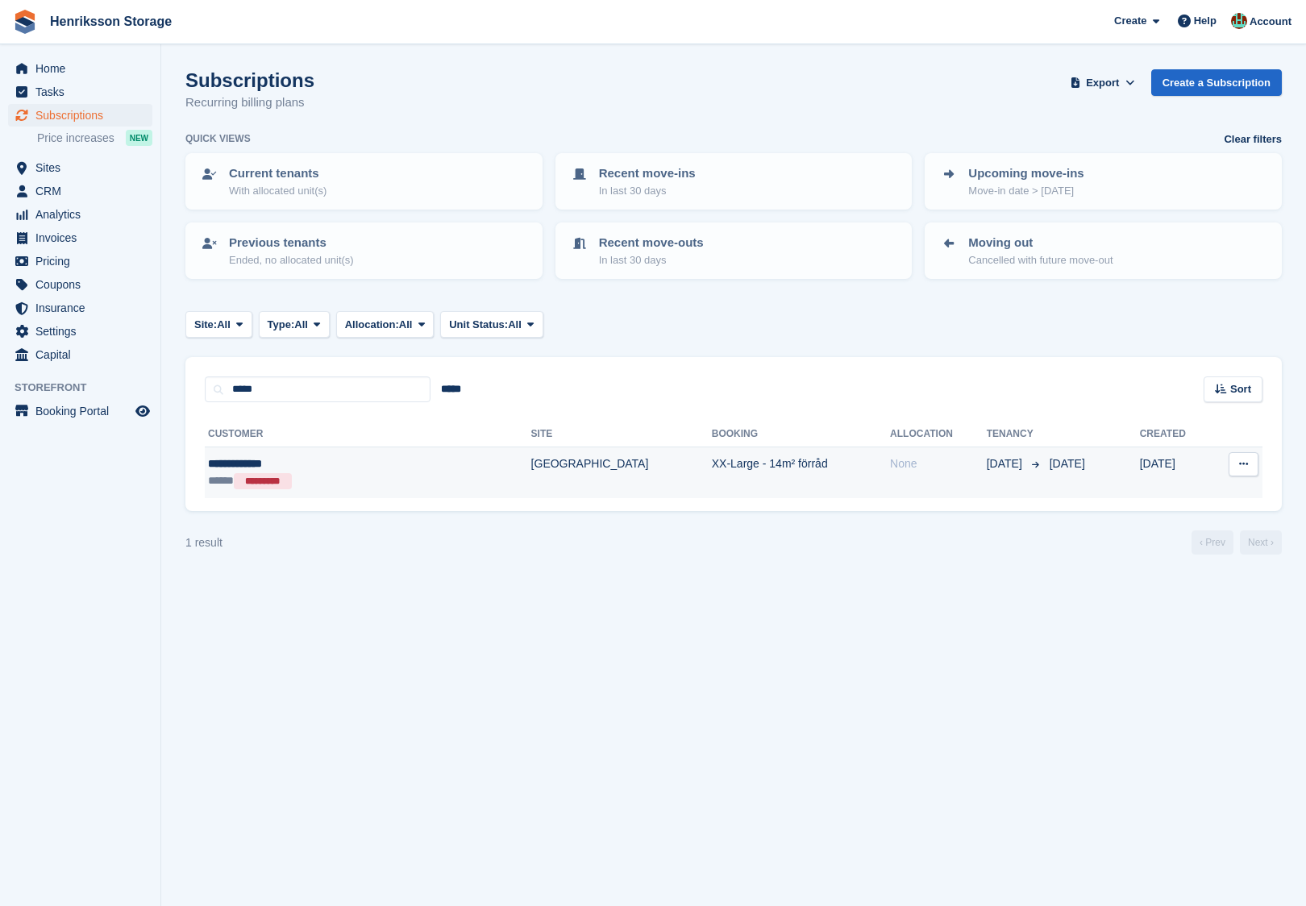
click at [305, 462] on div "**********" at bounding box center [312, 463] width 209 height 17
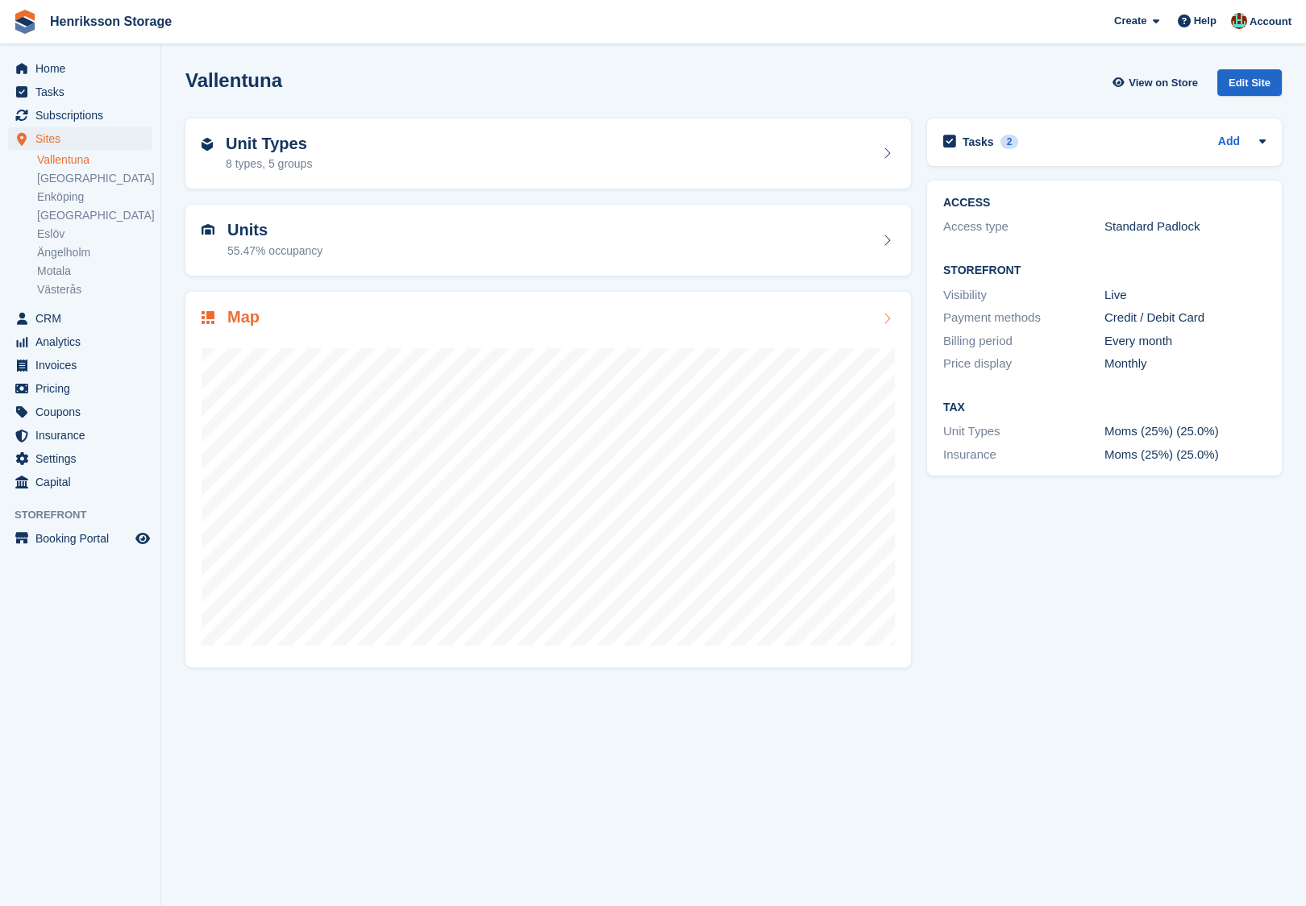
click at [339, 318] on div "Map" at bounding box center [548, 319] width 693 height 22
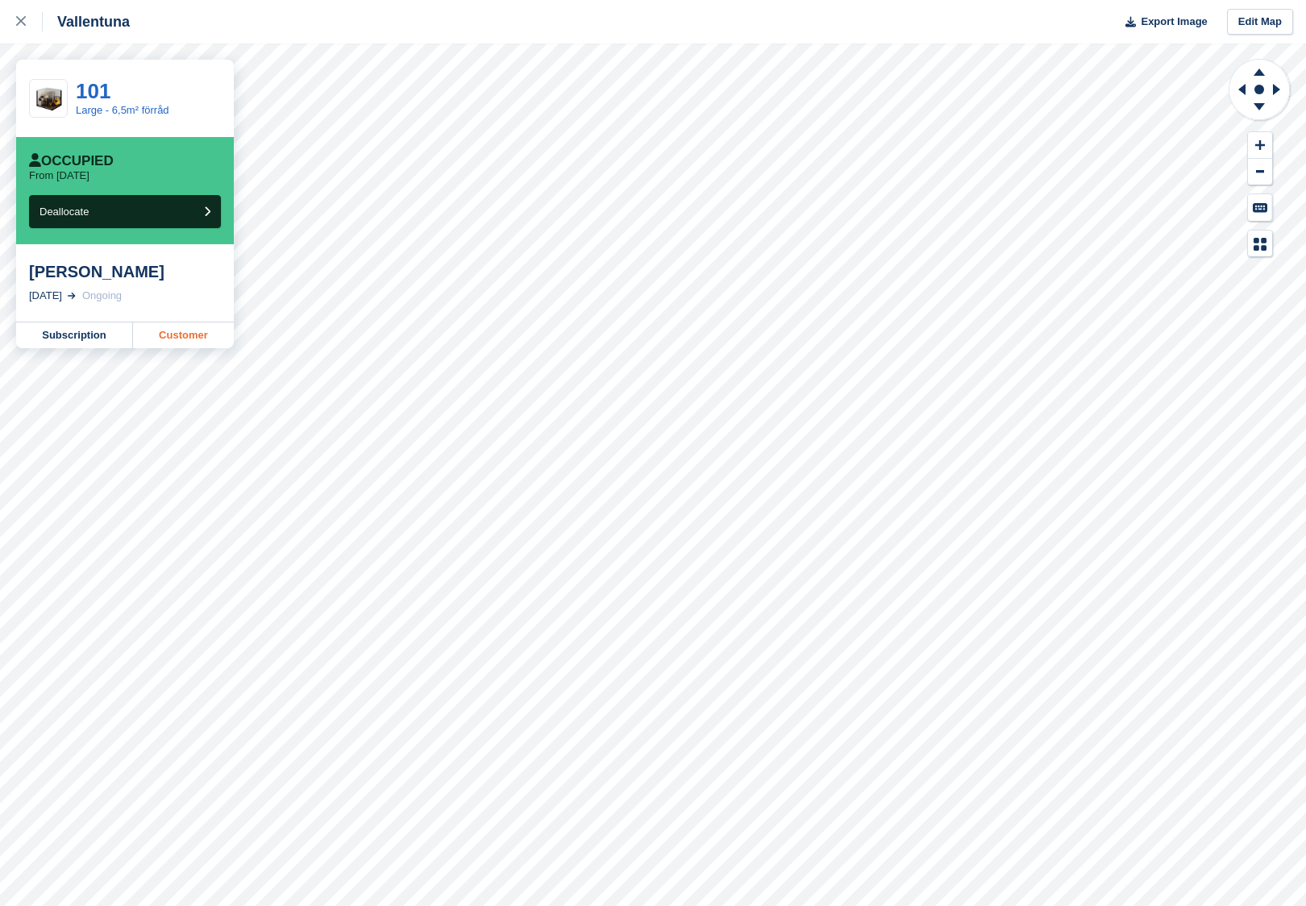
click at [197, 336] on link "Customer" at bounding box center [183, 335] width 101 height 26
click at [26, 26] on div at bounding box center [29, 21] width 27 height 19
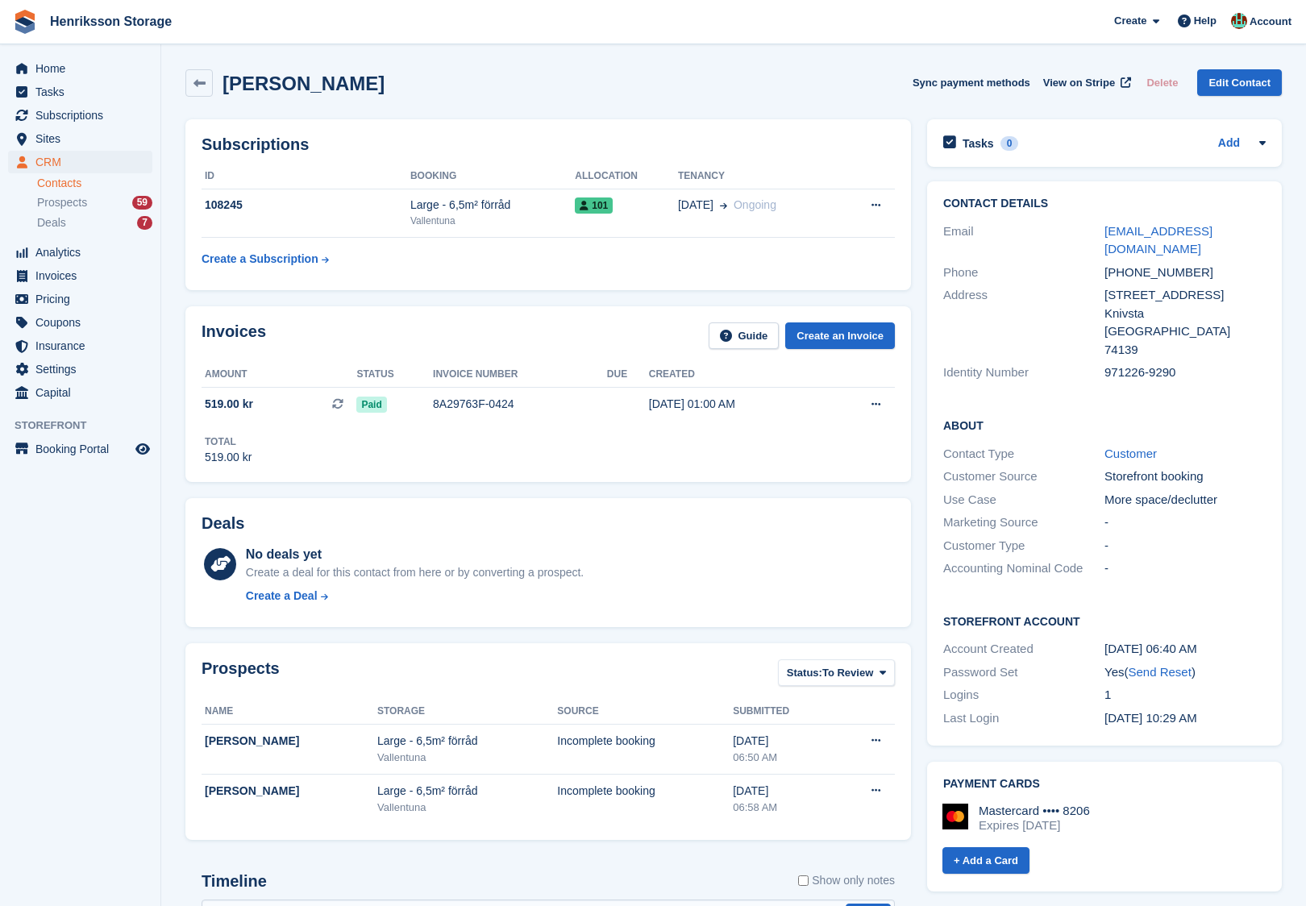
click at [1164, 264] on div "+46769322739" at bounding box center [1184, 273] width 161 height 19
copy div "+46769322739"
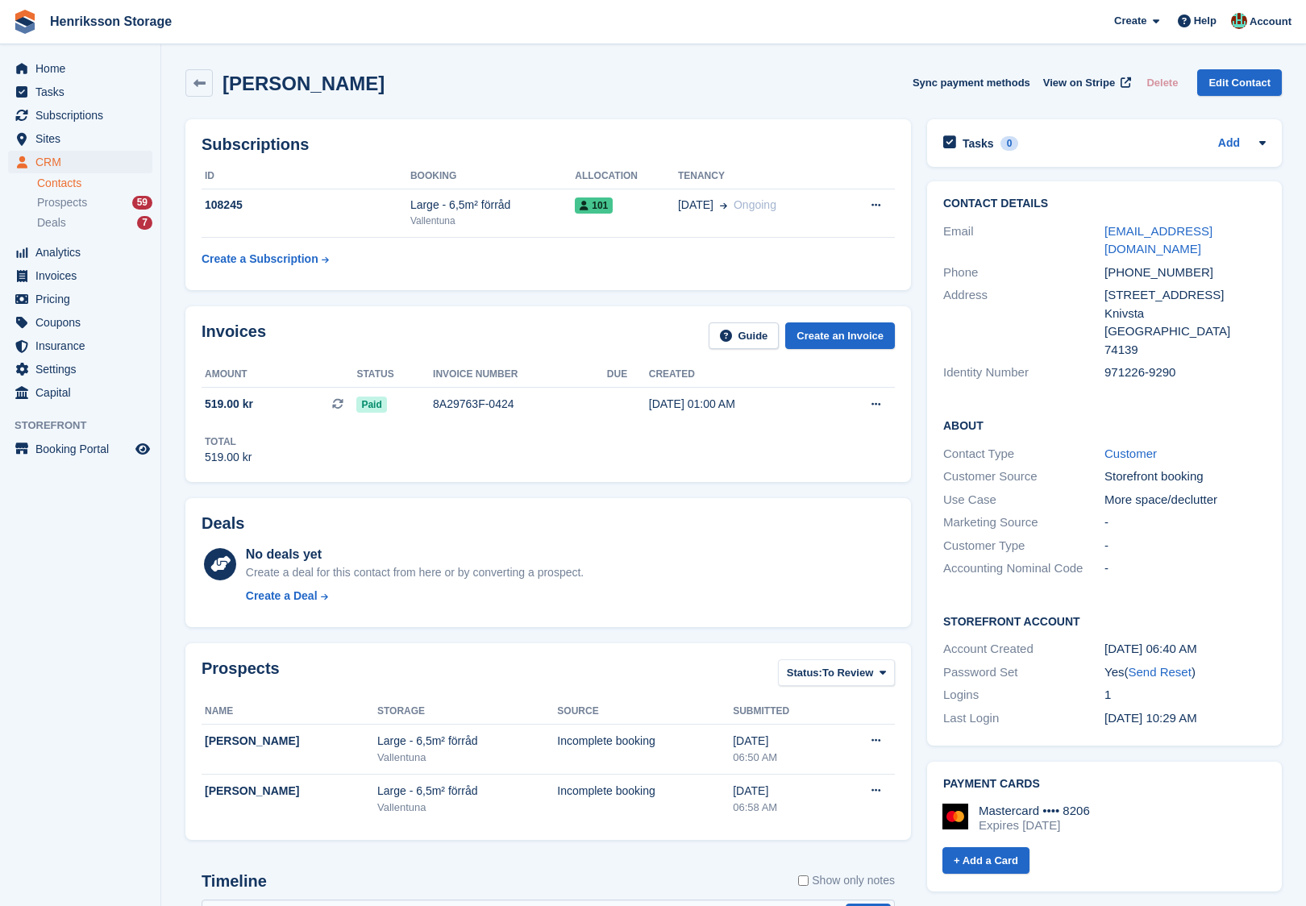
click at [384, 92] on h2 "Szabolcs Simon-Guth" at bounding box center [303, 84] width 162 height 22
copy div "Szabolcs Simon-Guth Sync payment methods View on Stripe Delete Edit Contact"
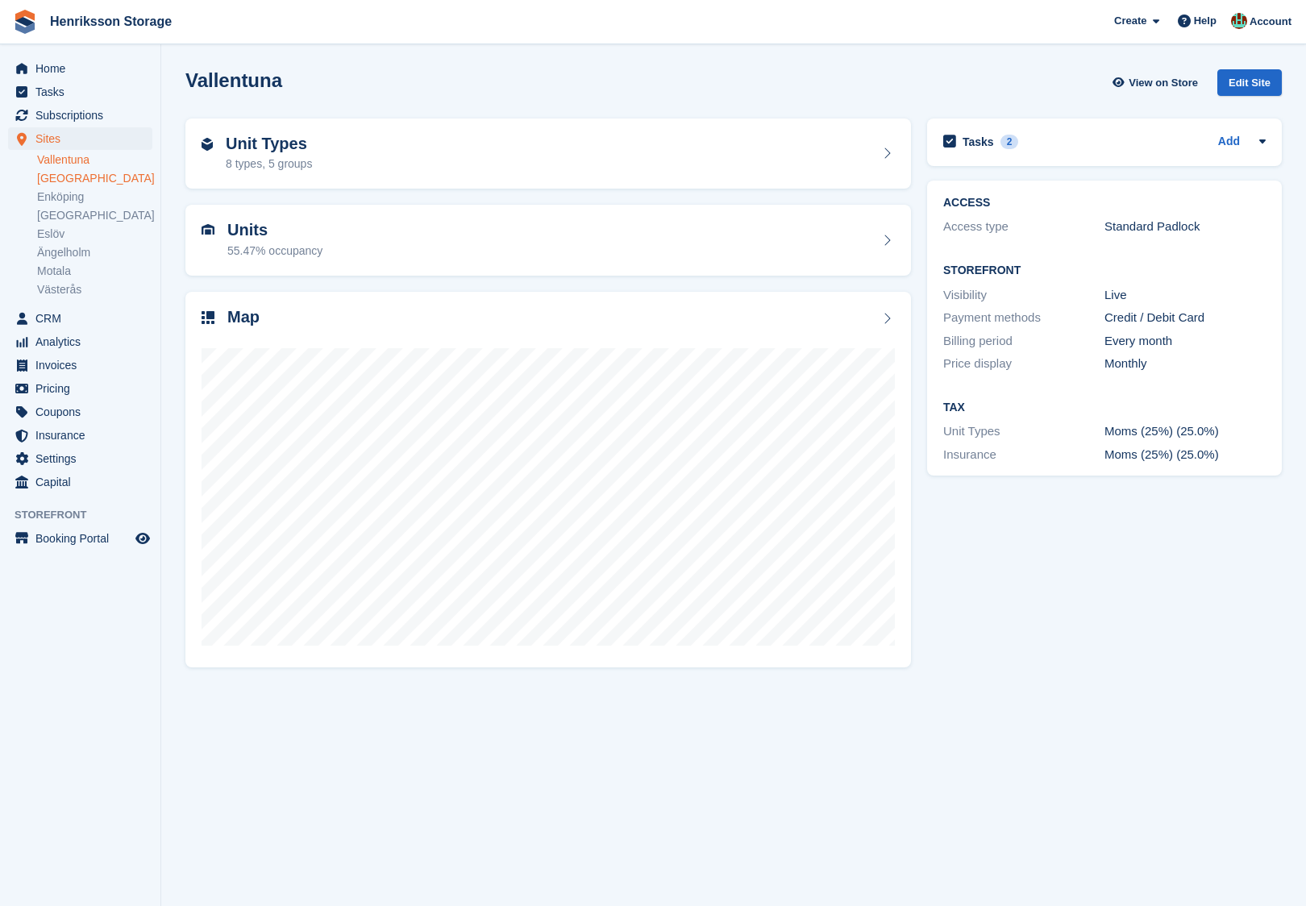
click at [74, 180] on link "[GEOGRAPHIC_DATA]" at bounding box center [94, 178] width 115 height 15
click at [359, 335] on div at bounding box center [548, 490] width 693 height 322
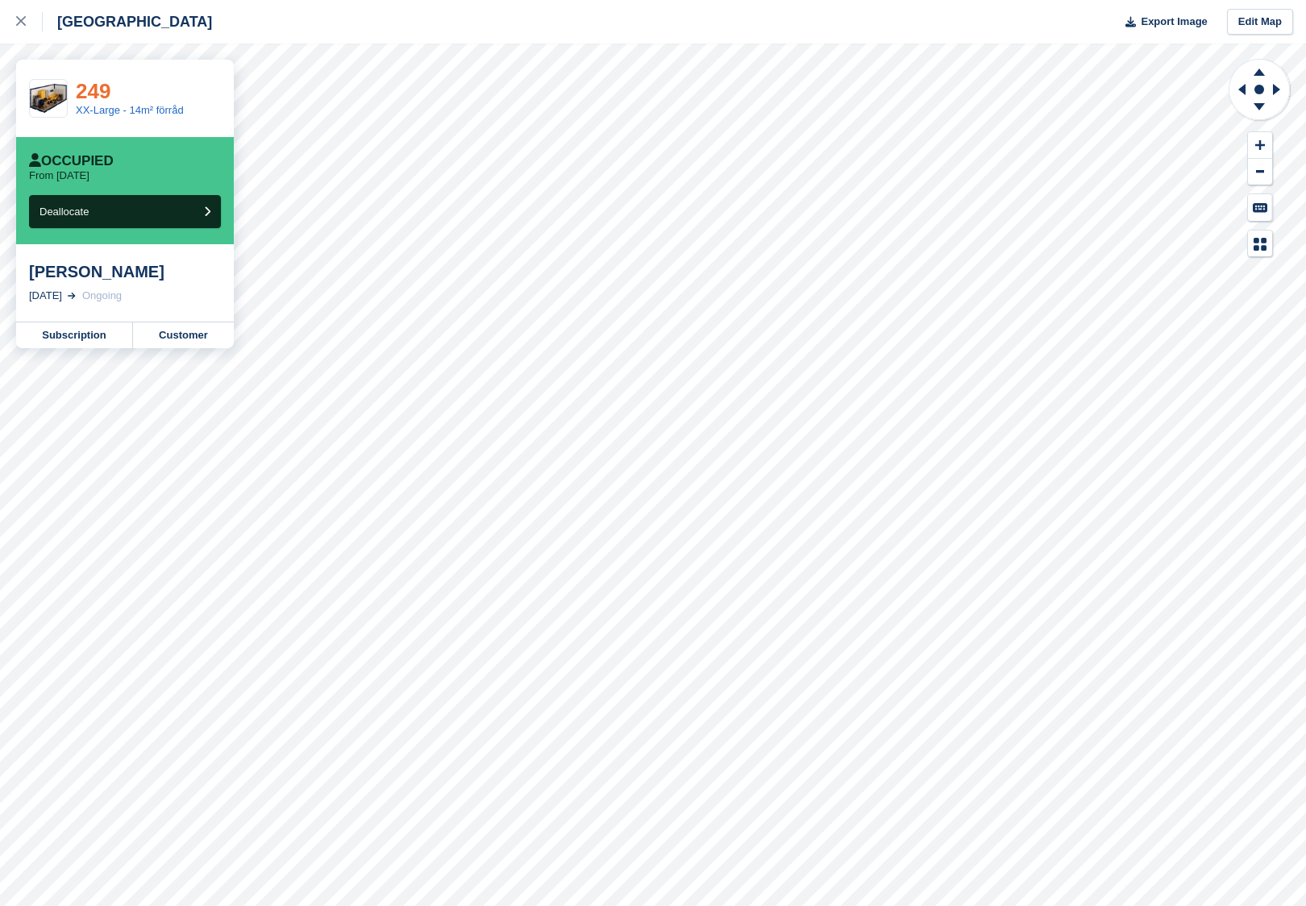
click at [93, 84] on link "249" at bounding box center [93, 91] width 35 height 24
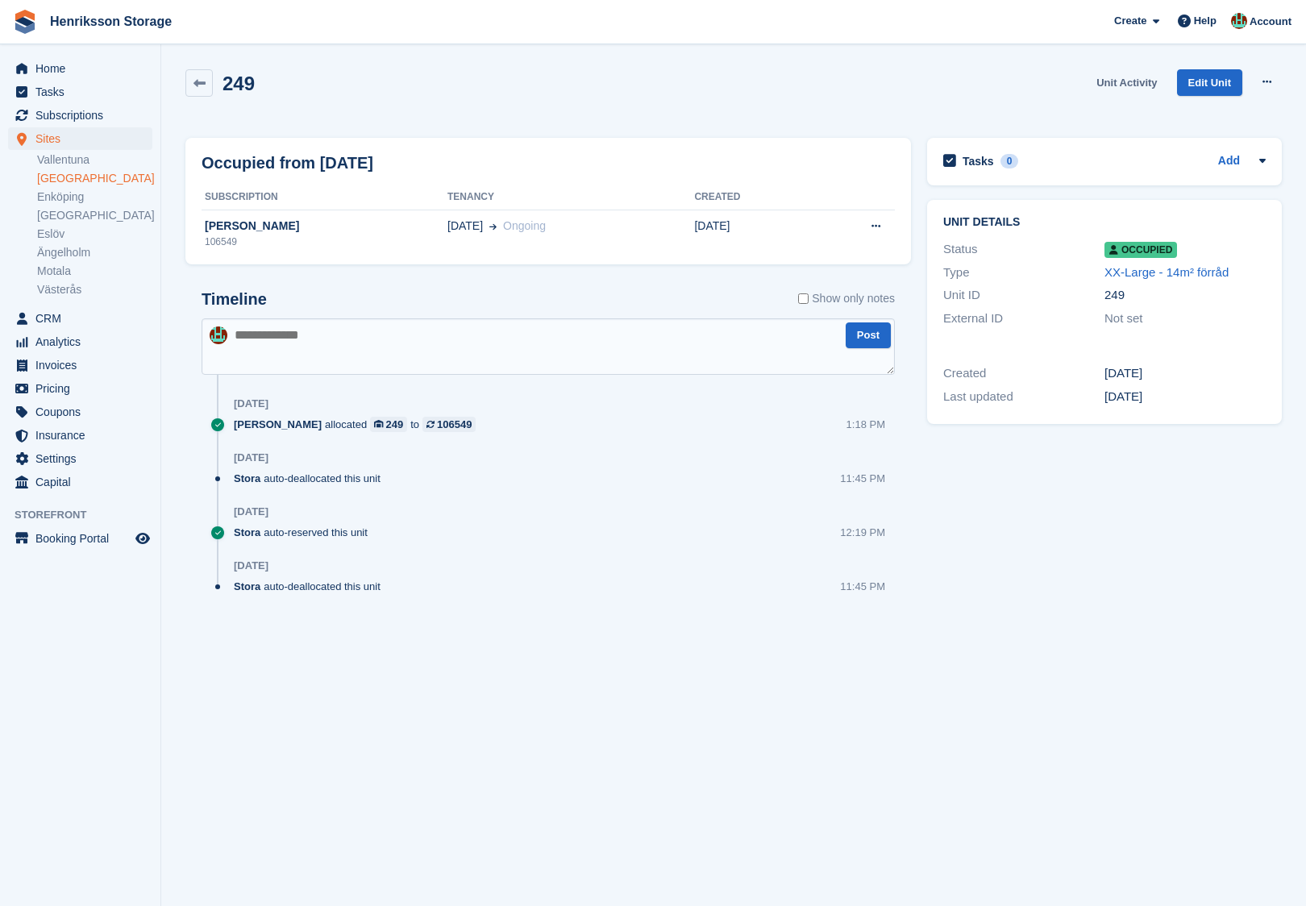
click at [1106, 84] on link "Unit Activity" at bounding box center [1126, 82] width 73 height 27
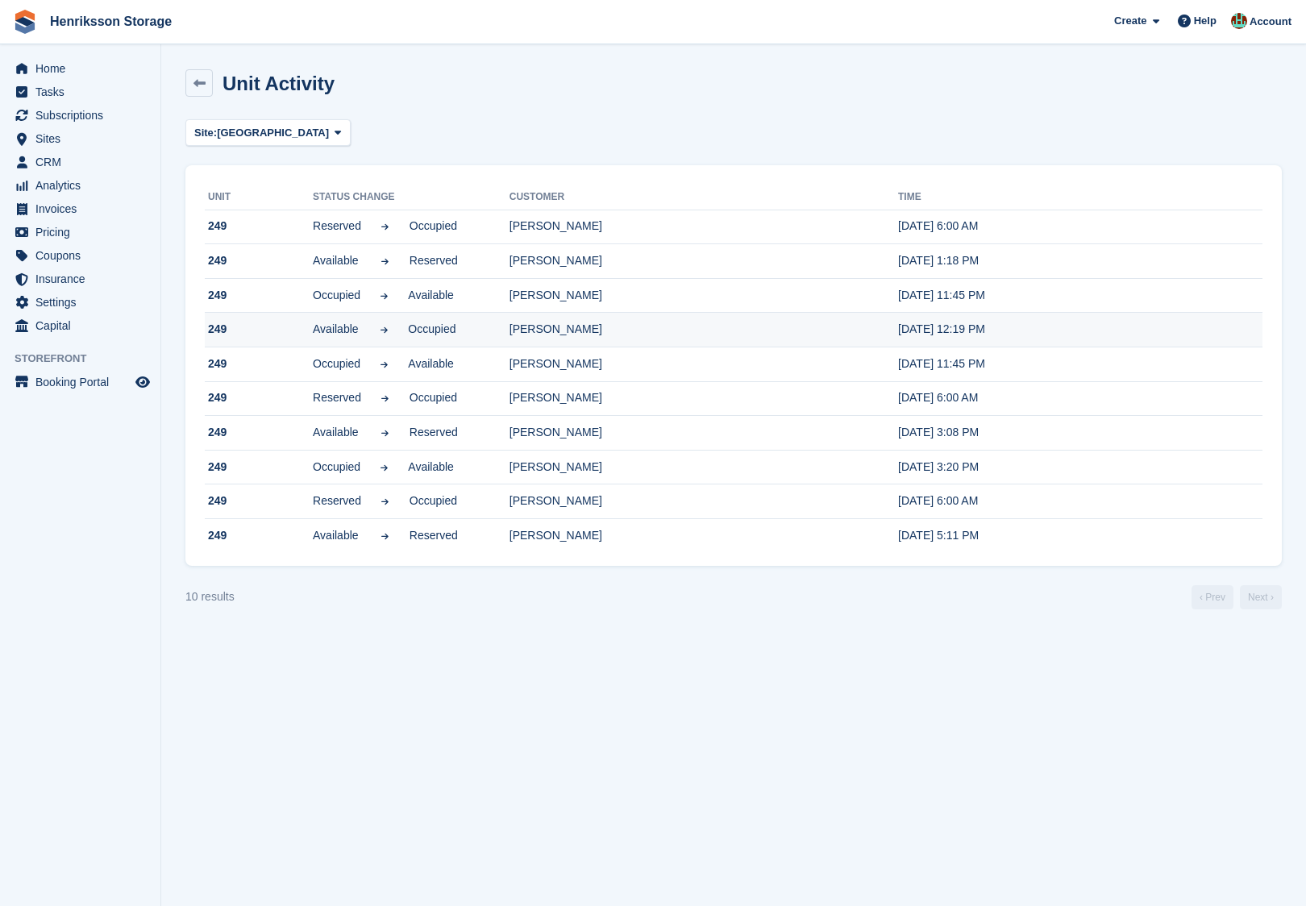
click at [643, 327] on td "[PERSON_NAME]" at bounding box center [703, 330] width 389 height 35
click at [551, 321] on td "[PERSON_NAME]" at bounding box center [703, 330] width 389 height 35
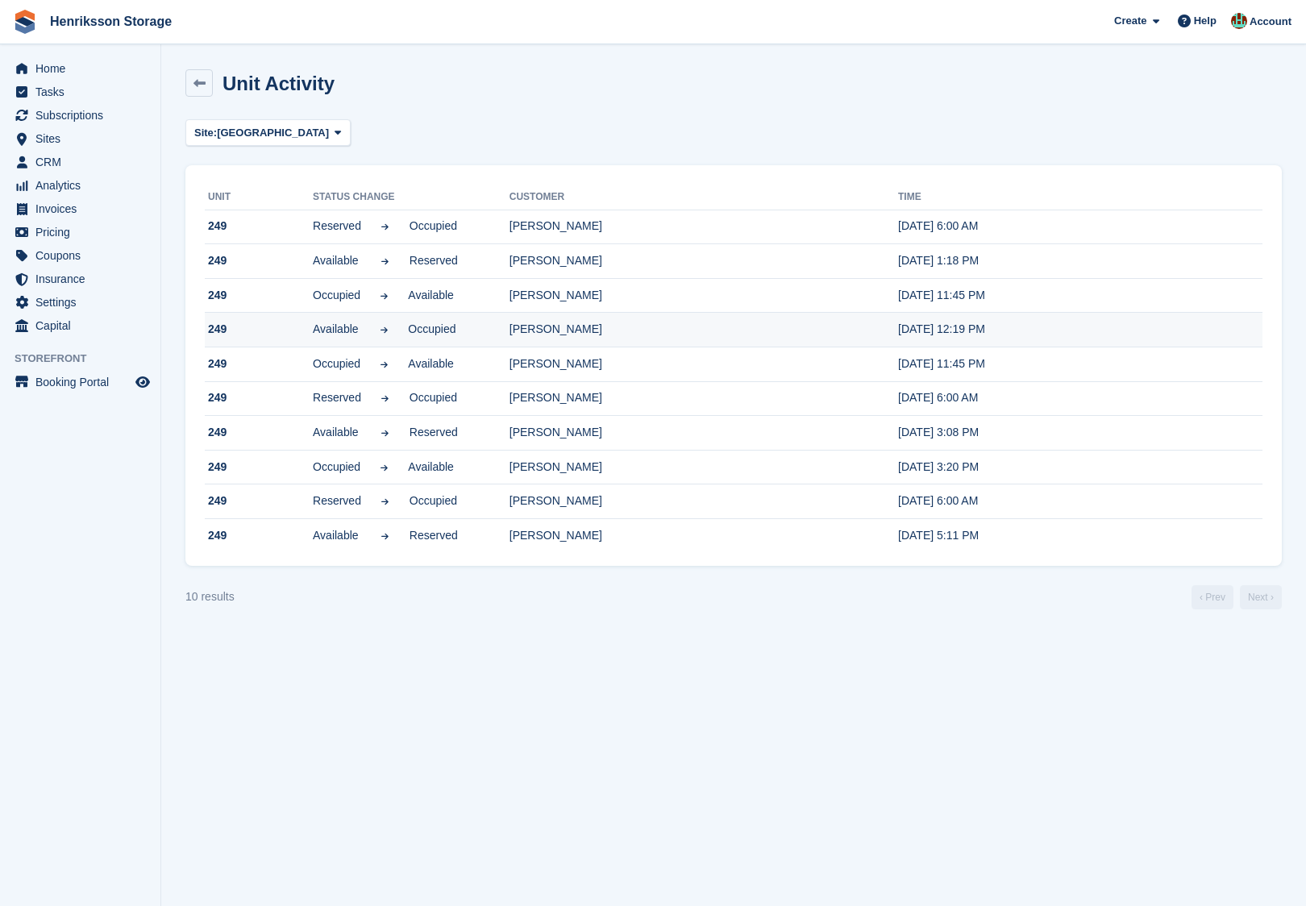
click at [507, 323] on div "Available Occupied" at bounding box center [410, 329] width 194 height 17
drag, startPoint x: 512, startPoint y: 323, endPoint x: 628, endPoint y: 323, distance: 116.1
click at [629, 324] on tr "249 Available Occupied Kristin Lindström 26 Aug, 12:19 PM" at bounding box center [734, 330] width 1058 height 35
drag, startPoint x: 611, startPoint y: 327, endPoint x: 522, endPoint y: 327, distance: 89.5
click at [522, 327] on td "Kristin Lindström" at bounding box center [703, 330] width 389 height 35
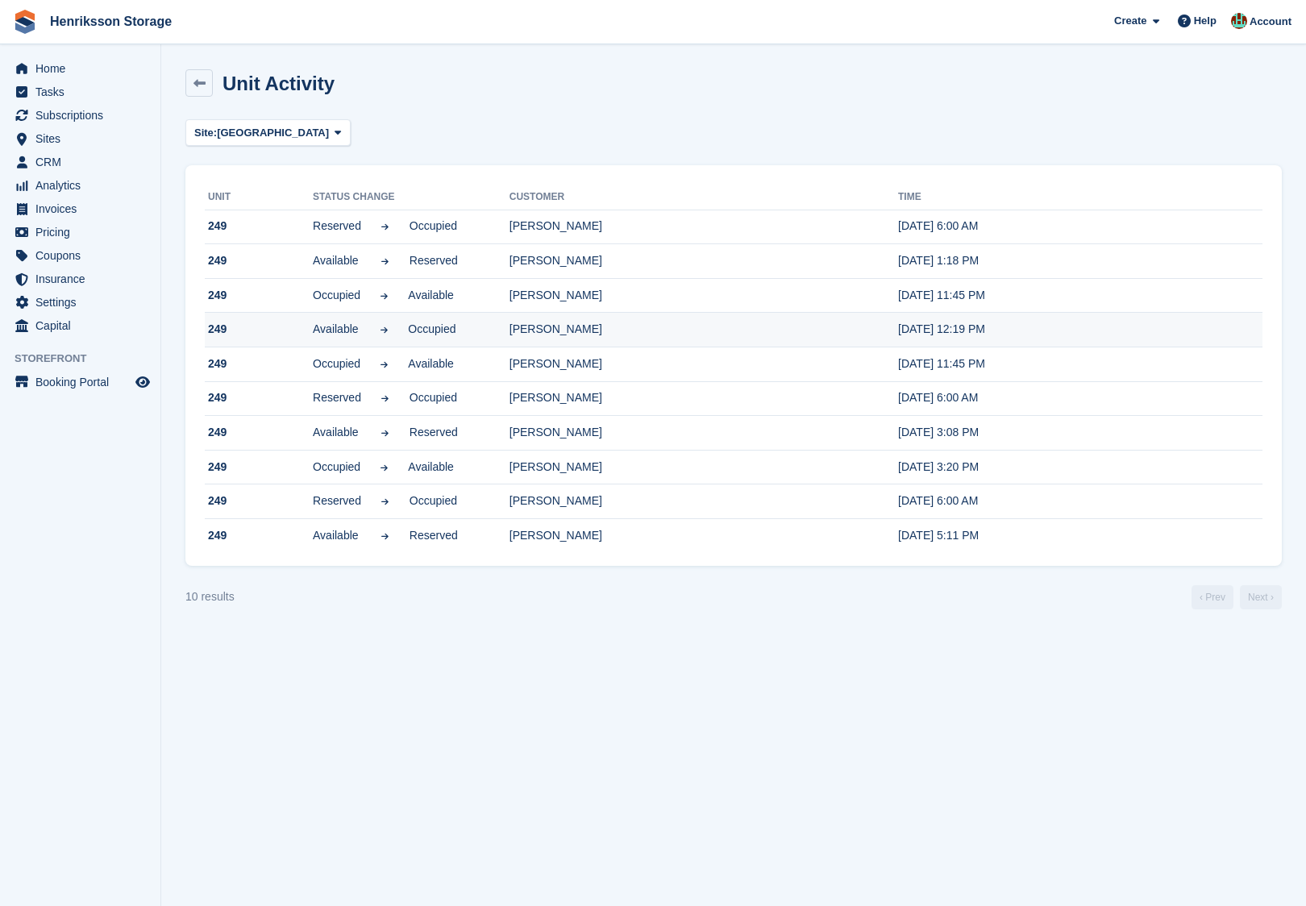
click at [522, 327] on td "Kristin Lindström" at bounding box center [703, 330] width 389 height 35
click at [528, 327] on td "Kristin Lindström" at bounding box center [703, 330] width 389 height 35
